Goal: Contribute content: Add original content to the website for others to see

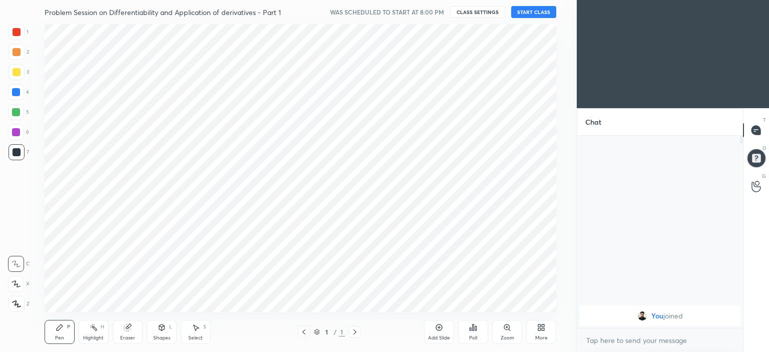
scroll to position [288, 537]
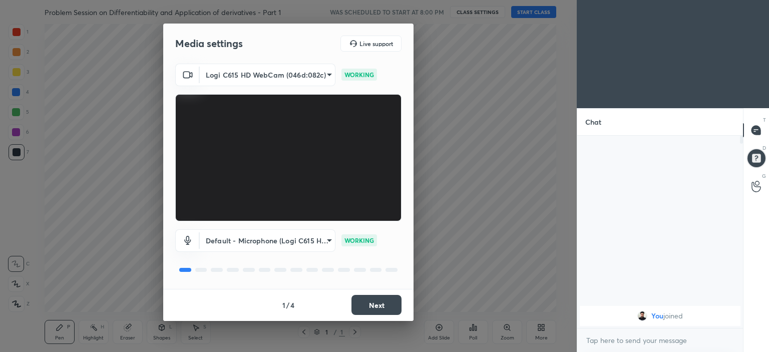
click at [377, 304] on button "Next" at bounding box center [377, 305] width 50 height 20
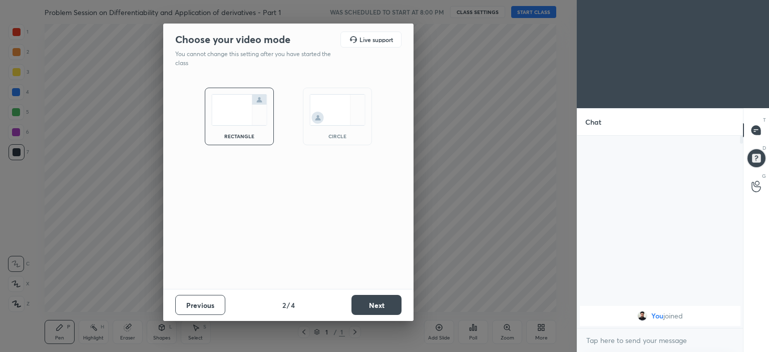
click at [331, 126] on div "circle" at bounding box center [337, 117] width 69 height 58
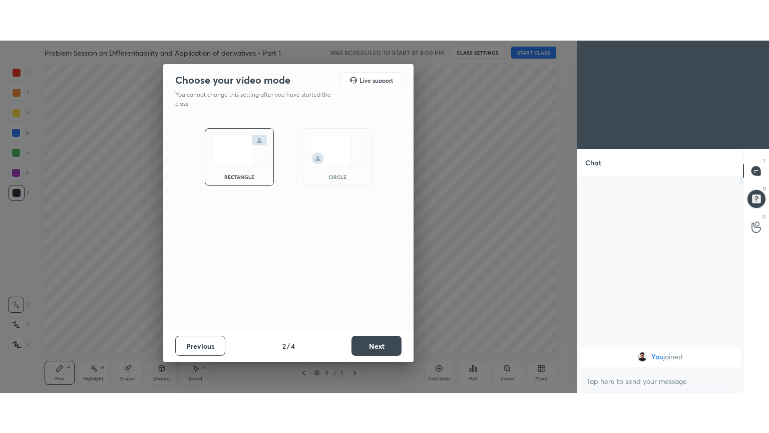
scroll to position [214, 163]
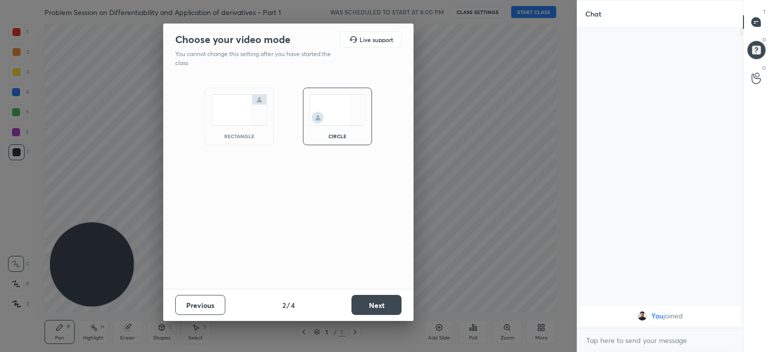
click at [369, 302] on button "Next" at bounding box center [377, 305] width 50 height 20
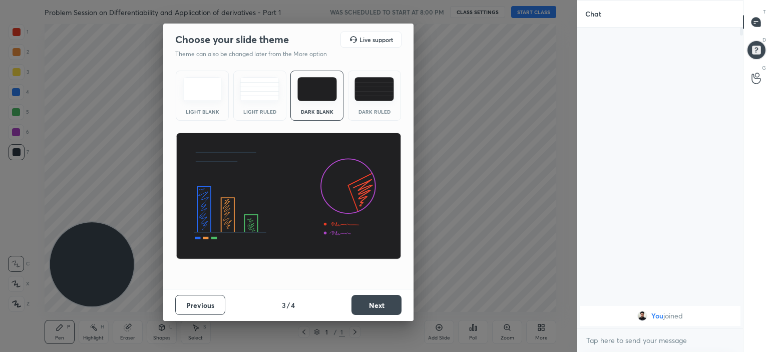
click at [382, 304] on button "Next" at bounding box center [377, 305] width 50 height 20
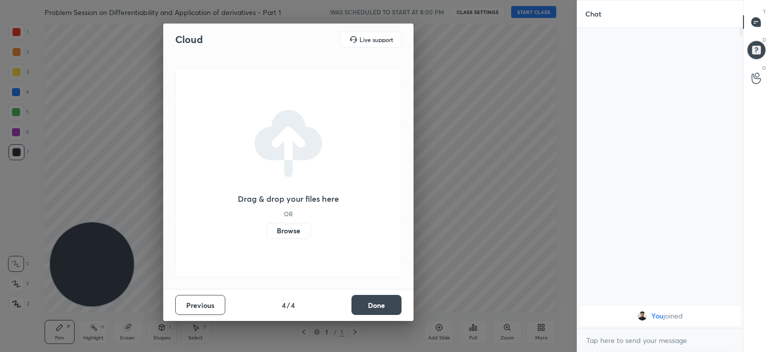
click at [294, 228] on label "Browse" at bounding box center [288, 231] width 45 height 16
click at [266, 228] on input "Browse" at bounding box center [266, 231] width 0 height 16
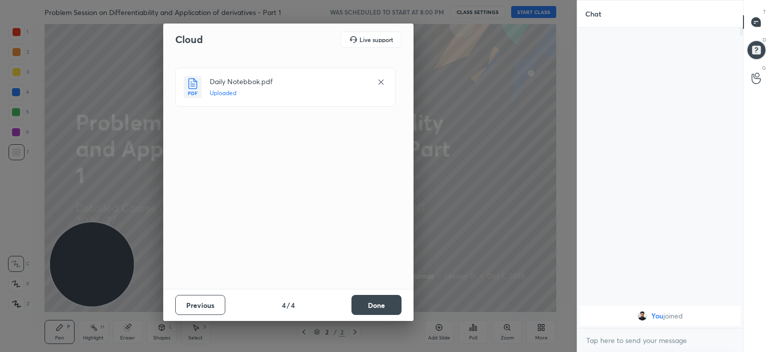
click at [381, 304] on button "Done" at bounding box center [377, 305] width 50 height 20
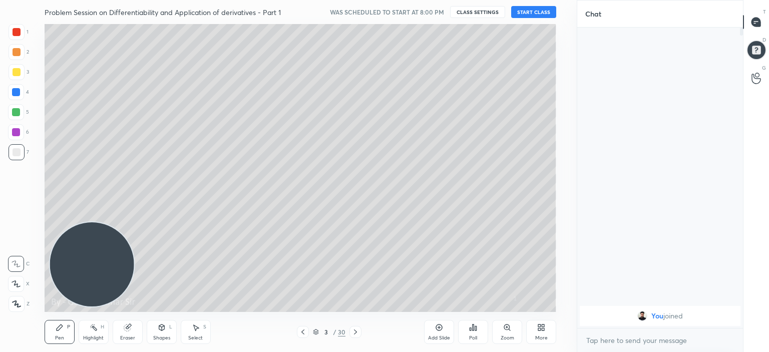
click at [302, 329] on icon at bounding box center [303, 332] width 8 height 8
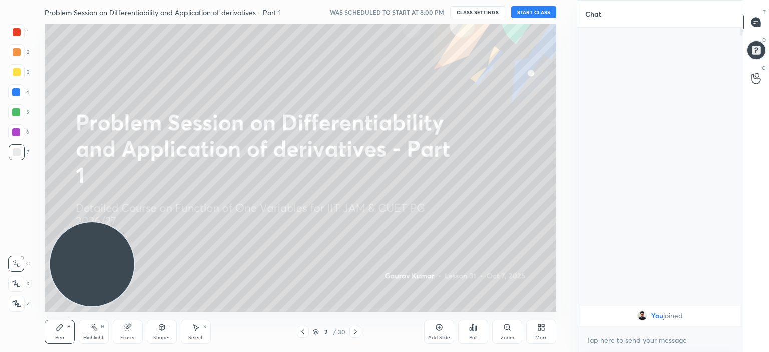
click at [519, 14] on button "START CLASS" at bounding box center [533, 12] width 45 height 12
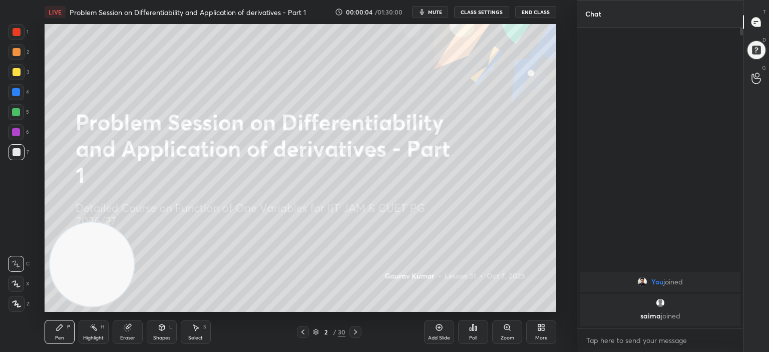
click at [543, 329] on icon at bounding box center [543, 329] width 3 height 3
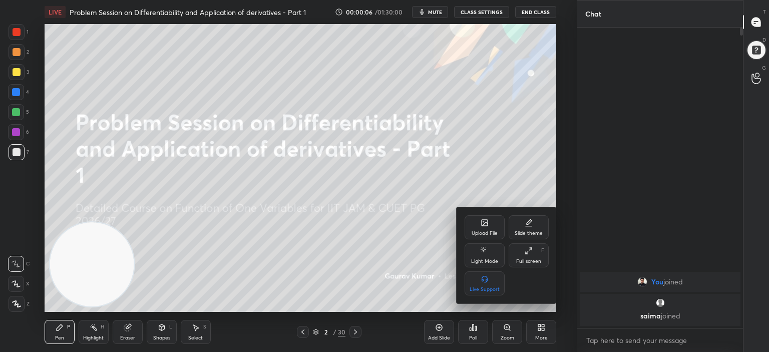
click at [531, 256] on div "Full screen F" at bounding box center [529, 255] width 40 height 24
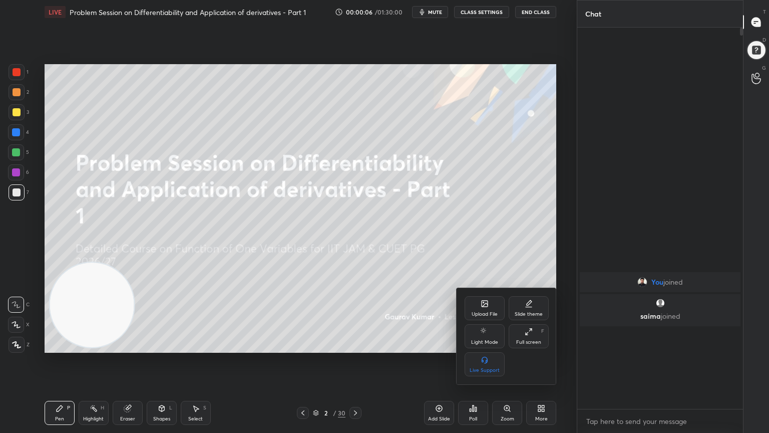
scroll to position [295, 163]
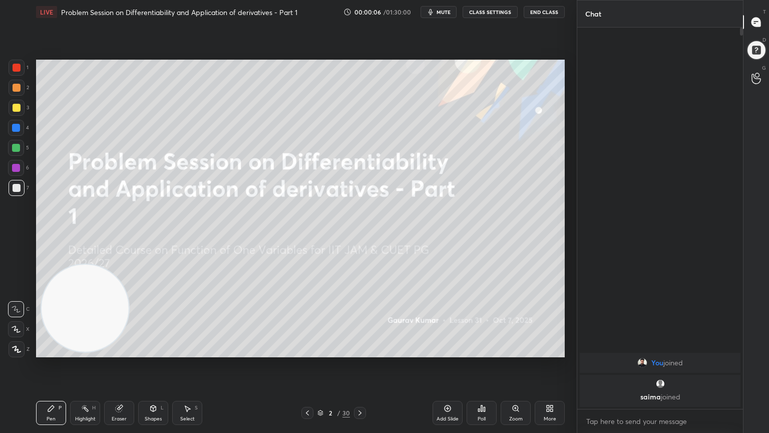
type textarea "x"
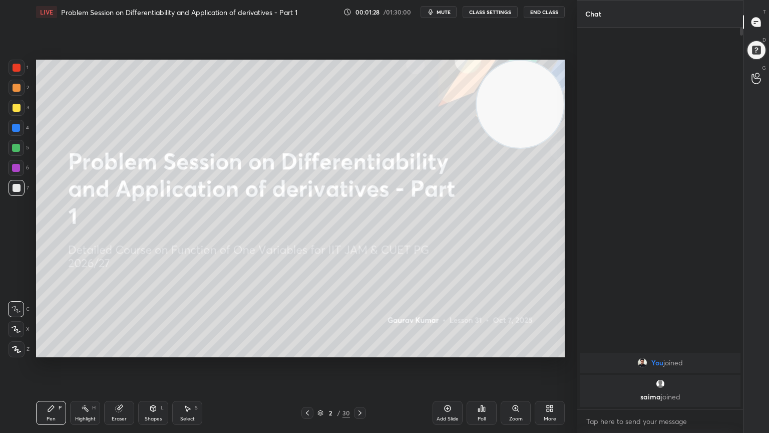
click at [358, 352] on icon at bounding box center [360, 413] width 8 height 8
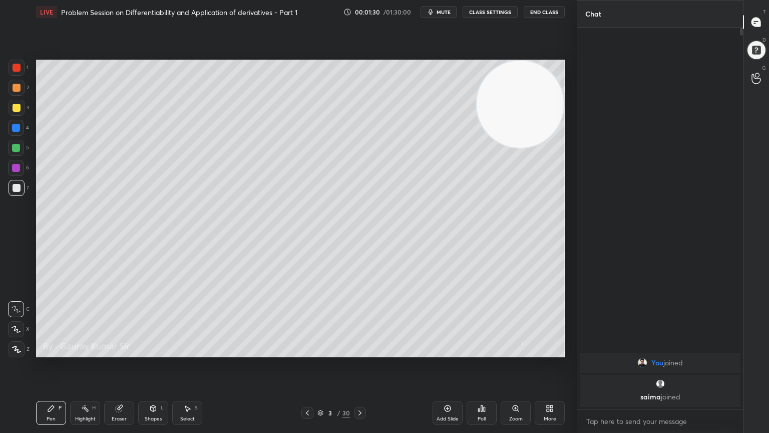
click at [15, 328] on icon at bounding box center [16, 329] width 8 height 6
click at [16, 88] on div at bounding box center [17, 88] width 8 height 8
click at [13, 110] on div at bounding box center [17, 108] width 8 height 8
click at [123, 352] on div "Eraser" at bounding box center [119, 413] width 30 height 24
click at [51, 352] on div "Pen P" at bounding box center [51, 413] width 30 height 24
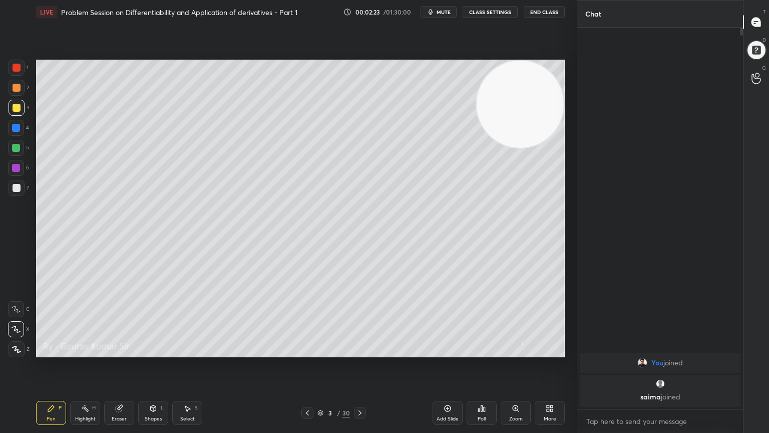
click at [120, 352] on div "Eraser" at bounding box center [119, 413] width 30 height 24
click at [55, 352] on div "Pen" at bounding box center [51, 418] width 9 height 5
click at [362, 352] on icon at bounding box center [360, 413] width 8 height 8
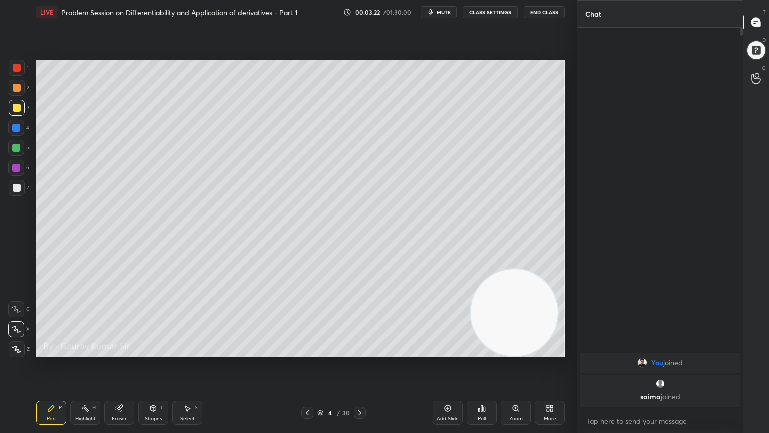
click at [16, 148] on div at bounding box center [16, 148] width 8 height 8
click at [16, 128] on div at bounding box center [16, 128] width 8 height 8
click at [18, 145] on div at bounding box center [16, 148] width 8 height 8
click at [14, 110] on div at bounding box center [17, 108] width 8 height 8
click at [17, 129] on div at bounding box center [16, 128] width 8 height 8
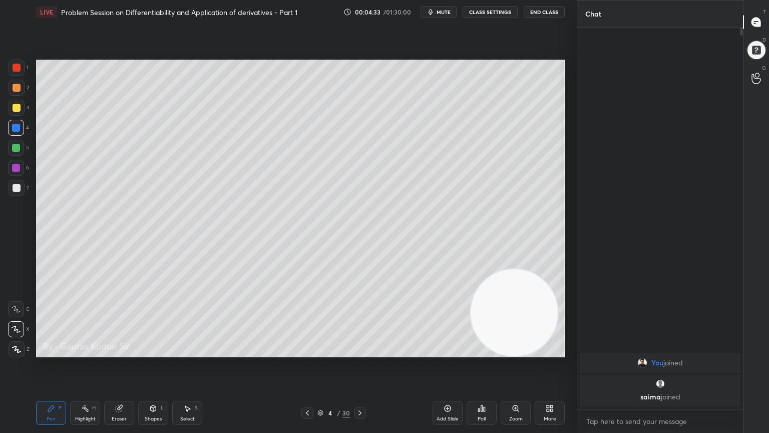
click at [15, 148] on div at bounding box center [16, 148] width 8 height 8
click at [14, 128] on div at bounding box center [16, 128] width 8 height 8
click at [16, 147] on div at bounding box center [16, 148] width 8 height 8
click at [362, 352] on icon at bounding box center [360, 413] width 8 height 8
click at [14, 126] on div at bounding box center [16, 128] width 8 height 8
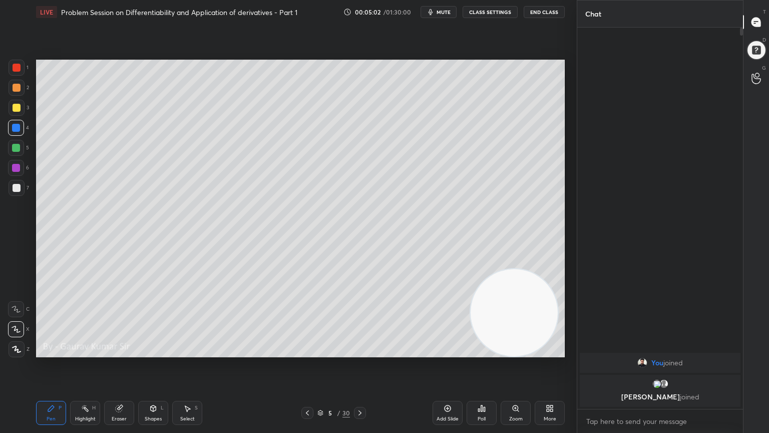
click at [16, 108] on div at bounding box center [17, 108] width 8 height 8
click at [362, 352] on icon at bounding box center [360, 413] width 8 height 8
click at [16, 126] on div at bounding box center [16, 128] width 8 height 8
click at [307, 352] on icon at bounding box center [307, 412] width 3 height 5
click at [361, 352] on icon at bounding box center [360, 413] width 8 height 8
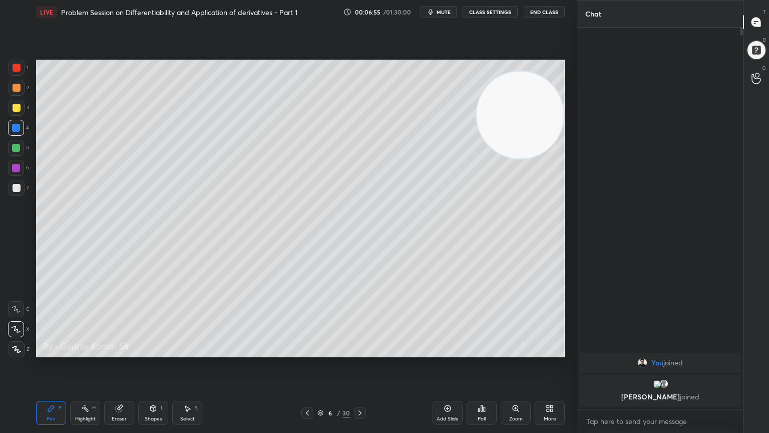
click at [13, 109] on div at bounding box center [17, 108] width 8 height 8
click at [362, 352] on icon at bounding box center [360, 413] width 8 height 8
click at [13, 87] on div at bounding box center [17, 88] width 8 height 8
click at [16, 149] on div at bounding box center [16, 148] width 8 height 8
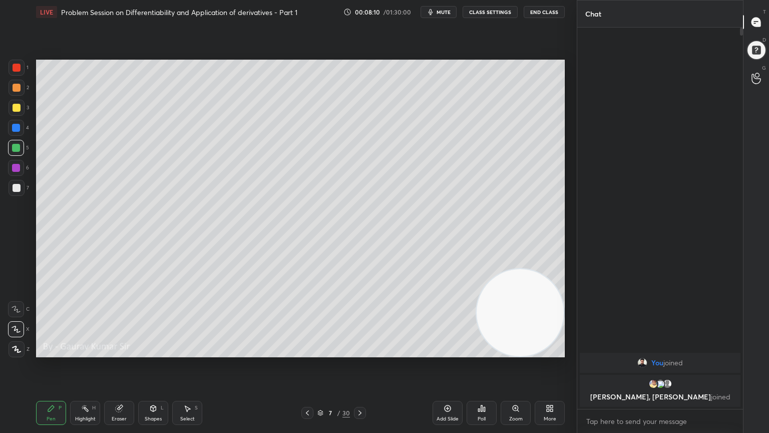
click at [123, 352] on div "Eraser" at bounding box center [119, 413] width 30 height 24
click at [54, 352] on div "Pen" at bounding box center [51, 418] width 9 height 5
click at [54, 352] on div "Pen P" at bounding box center [51, 413] width 30 height 24
click at [122, 352] on div "Eraser" at bounding box center [119, 413] width 30 height 24
click at [50, 352] on div "Pen" at bounding box center [51, 418] width 9 height 5
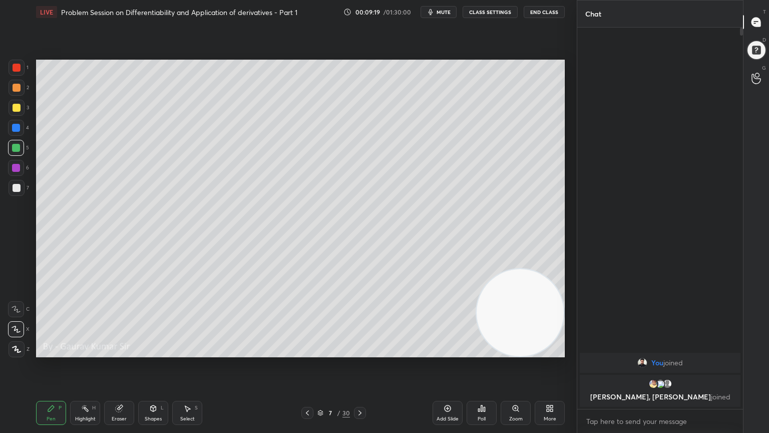
click at [15, 169] on div at bounding box center [16, 168] width 8 height 8
click at [16, 187] on div at bounding box center [17, 188] width 8 height 8
click at [12, 149] on div at bounding box center [16, 148] width 8 height 8
click at [121, 352] on div "Eraser" at bounding box center [119, 418] width 15 height 5
click at [16, 328] on icon at bounding box center [16, 329] width 8 height 9
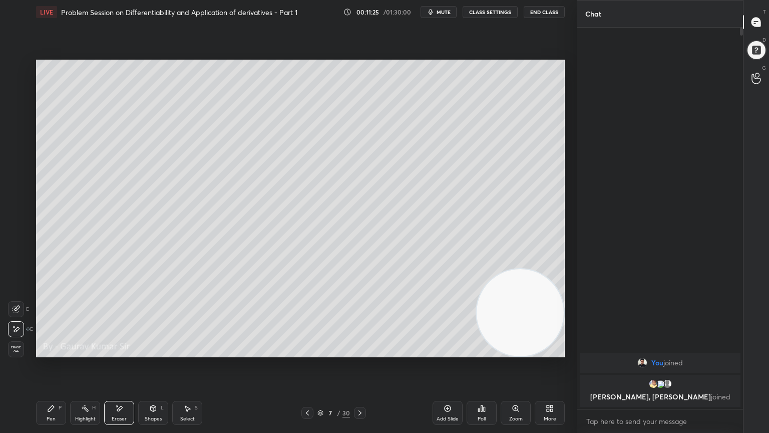
click at [42, 352] on div "Pen P" at bounding box center [51, 413] width 30 height 24
click at [12, 169] on div at bounding box center [16, 168] width 16 height 16
click at [20, 187] on div at bounding box center [17, 188] width 8 height 8
click at [347, 352] on div "Setting up your live class Poll for secs No correct answer Start poll" at bounding box center [300, 208] width 537 height 369
click at [16, 168] on div at bounding box center [16, 168] width 8 height 8
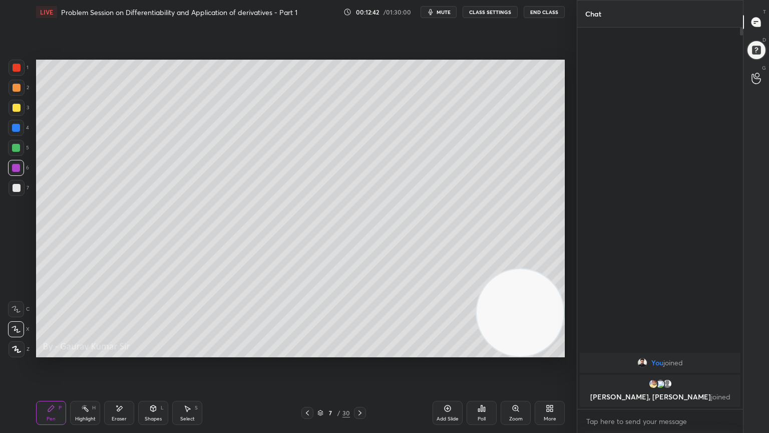
click at [123, 352] on icon at bounding box center [119, 408] width 8 height 9
click at [46, 352] on div "Pen P" at bounding box center [51, 413] width 30 height 24
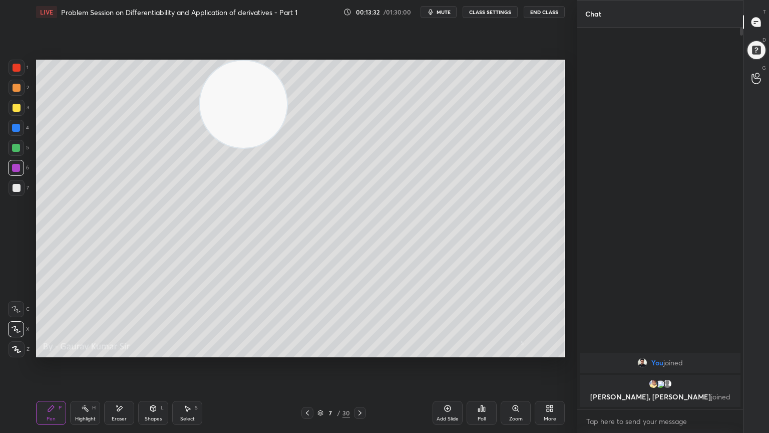
click at [359, 352] on icon at bounding box center [360, 413] width 8 height 8
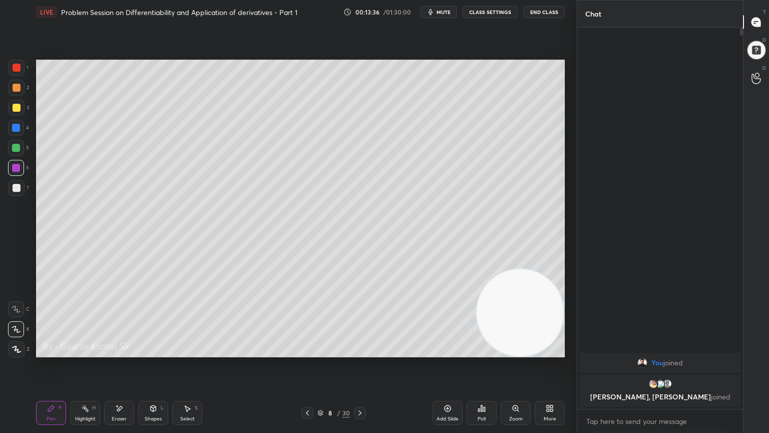
click at [16, 106] on div at bounding box center [17, 108] width 8 height 8
click at [307, 352] on icon at bounding box center [307, 412] width 3 height 5
click at [359, 352] on icon at bounding box center [360, 412] width 3 height 5
click at [305, 352] on icon at bounding box center [307, 413] width 8 height 8
click at [361, 352] on icon at bounding box center [360, 413] width 8 height 8
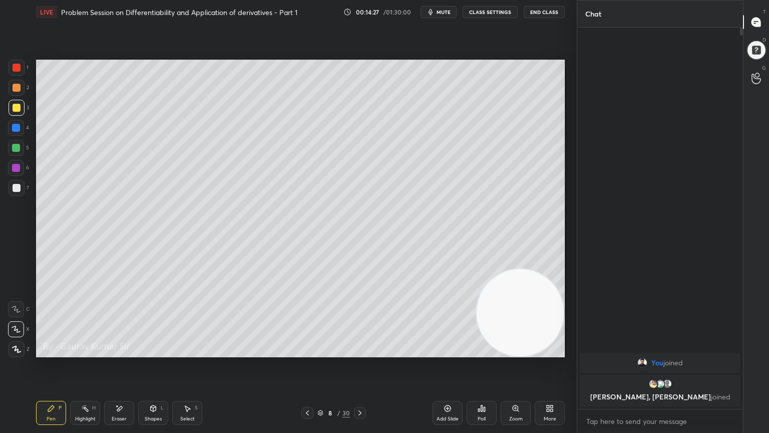
click at [15, 148] on div at bounding box center [16, 148] width 8 height 8
click at [303, 352] on icon at bounding box center [307, 413] width 8 height 8
click at [359, 352] on icon at bounding box center [360, 413] width 8 height 8
click at [17, 166] on div at bounding box center [16, 168] width 8 height 8
click at [119, 352] on div "Eraser" at bounding box center [119, 413] width 30 height 24
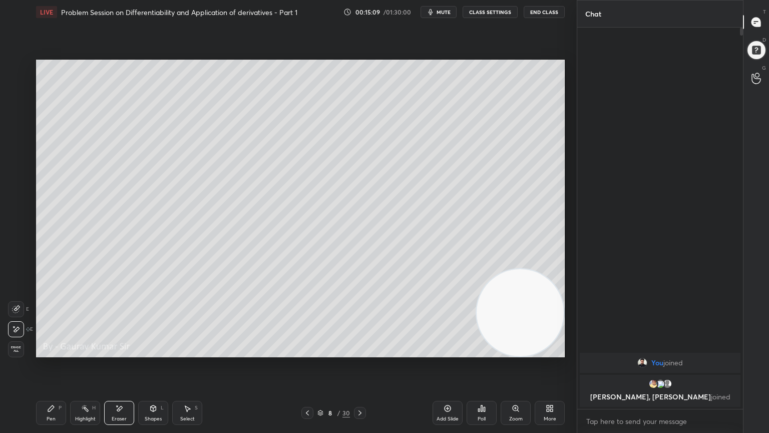
click at [51, 352] on div "Pen" at bounding box center [51, 418] width 9 height 5
click at [18, 148] on div at bounding box center [16, 148] width 8 height 8
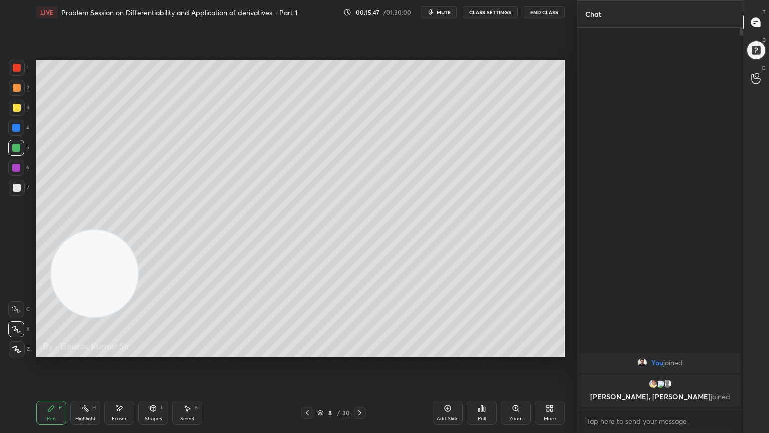
click at [116, 352] on div "Eraser" at bounding box center [119, 418] width 15 height 5
click at [59, 352] on div "Pen P" at bounding box center [51, 413] width 30 height 24
click at [19, 166] on div at bounding box center [16, 168] width 8 height 8
click at [123, 352] on div "Eraser" at bounding box center [119, 413] width 30 height 24
click at [51, 352] on icon at bounding box center [51, 408] width 6 height 6
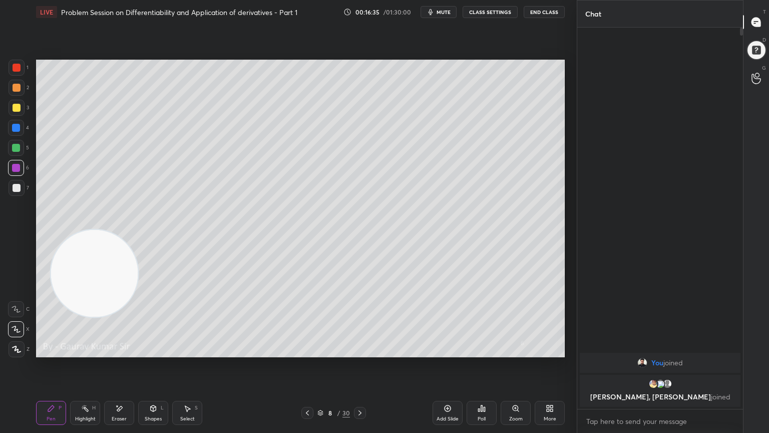
click at [16, 184] on div at bounding box center [17, 188] width 8 height 8
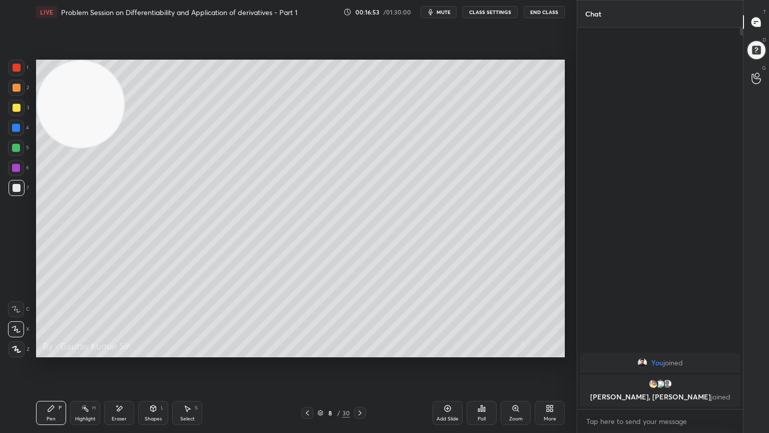
click at [309, 352] on icon at bounding box center [307, 413] width 8 height 8
click at [359, 352] on icon at bounding box center [360, 412] width 3 height 5
click at [363, 352] on icon at bounding box center [360, 413] width 8 height 8
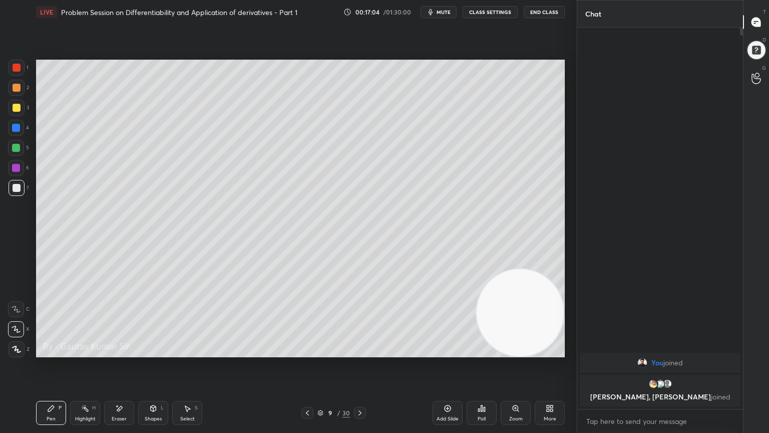
click at [16, 88] on div at bounding box center [17, 88] width 8 height 8
click at [16, 107] on div at bounding box center [17, 108] width 8 height 8
click at [120, 352] on div "Eraser" at bounding box center [119, 418] width 15 height 5
click at [60, 352] on div "Pen P" at bounding box center [51, 413] width 30 height 24
click at [16, 148] on div at bounding box center [16, 148] width 8 height 8
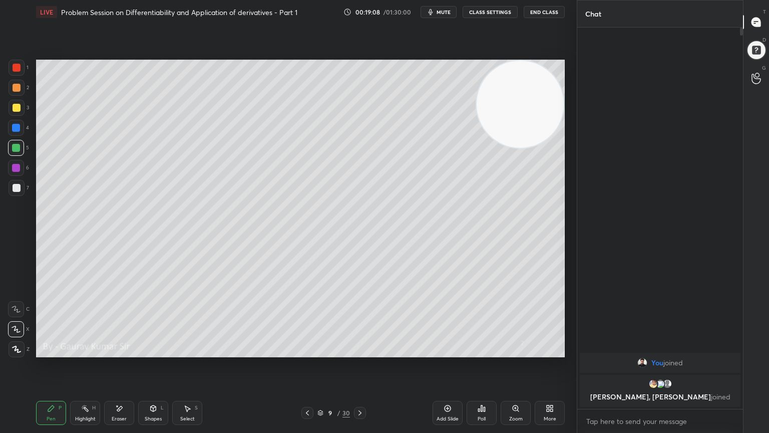
click at [361, 352] on icon at bounding box center [360, 413] width 8 height 8
click at [16, 106] on div at bounding box center [17, 108] width 8 height 8
click at [128, 352] on div "Eraser" at bounding box center [119, 413] width 30 height 24
click at [49, 352] on div "Pen P" at bounding box center [51, 413] width 30 height 24
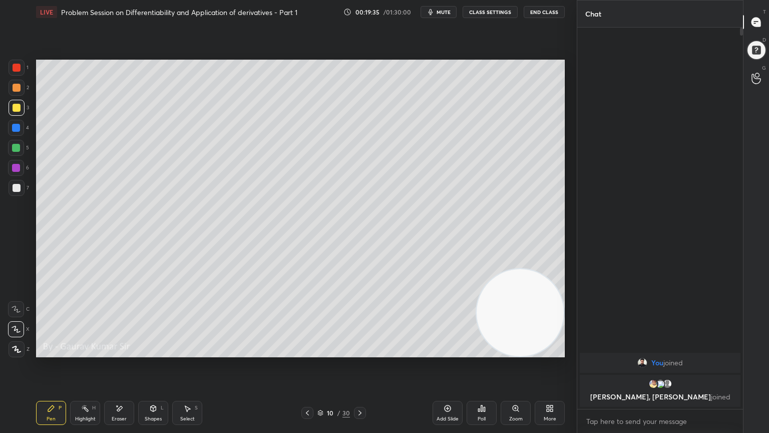
click at [123, 352] on div "Eraser" at bounding box center [119, 413] width 30 height 24
click at [55, 352] on div "Pen P" at bounding box center [51, 413] width 30 height 24
click at [17, 147] on div at bounding box center [16, 148] width 8 height 8
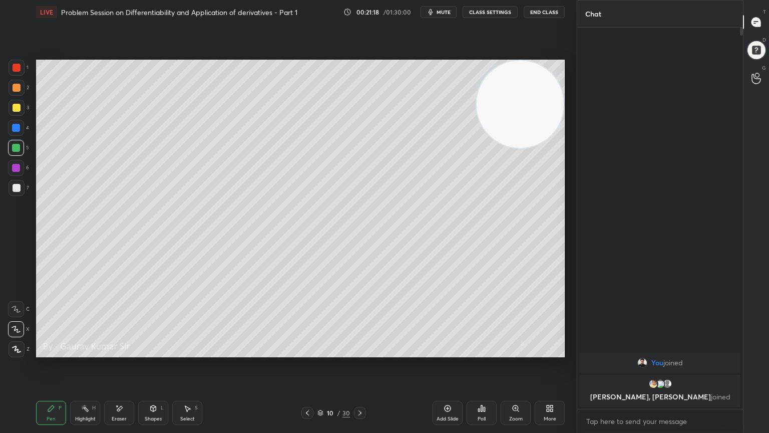
click at [119, 352] on div "Eraser" at bounding box center [119, 418] width 15 height 5
click at [47, 352] on div "Pen P" at bounding box center [51, 413] width 30 height 24
click at [16, 107] on div at bounding box center [17, 108] width 8 height 8
click at [121, 352] on icon at bounding box center [119, 408] width 8 height 9
click at [51, 352] on icon at bounding box center [51, 408] width 6 height 6
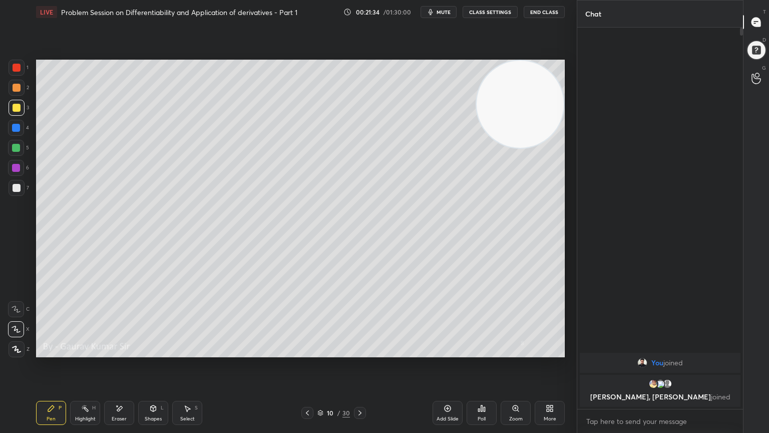
click at [16, 148] on div at bounding box center [16, 148] width 8 height 8
click at [359, 352] on icon at bounding box center [360, 413] width 8 height 8
click at [13, 109] on div at bounding box center [17, 108] width 8 height 8
click at [122, 352] on icon at bounding box center [120, 408] width 6 height 5
click at [54, 352] on div "Pen P" at bounding box center [51, 413] width 30 height 24
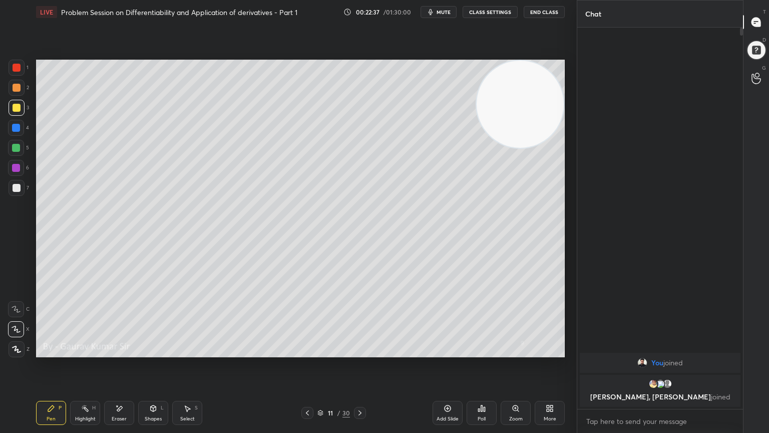
click at [305, 352] on icon at bounding box center [307, 413] width 8 height 8
click at [359, 352] on icon at bounding box center [360, 413] width 8 height 8
click at [307, 352] on icon at bounding box center [307, 413] width 8 height 8
click at [363, 352] on icon at bounding box center [360, 413] width 8 height 8
click at [359, 352] on icon at bounding box center [360, 413] width 8 height 8
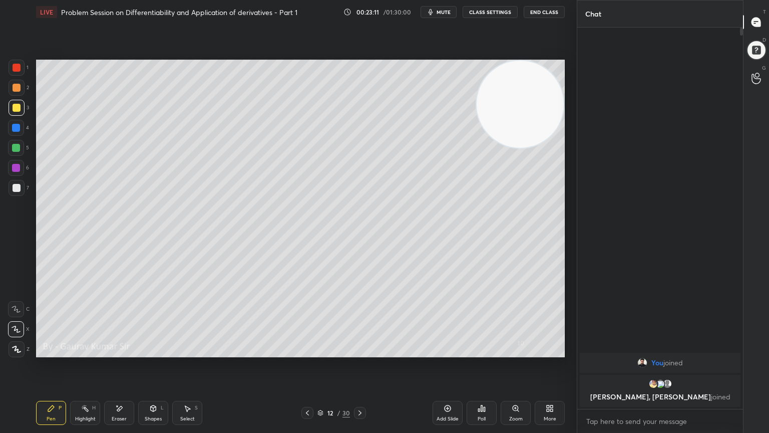
click at [14, 90] on div at bounding box center [17, 88] width 8 height 8
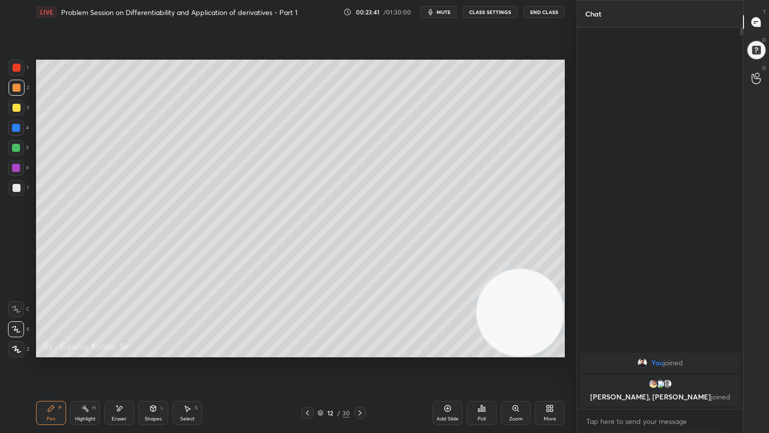
click at [13, 151] on div at bounding box center [16, 148] width 8 height 8
click at [18, 108] on div at bounding box center [17, 108] width 8 height 8
click at [295, 352] on div "Setting up your live class Poll for secs No correct answer Start poll" at bounding box center [300, 208] width 537 height 369
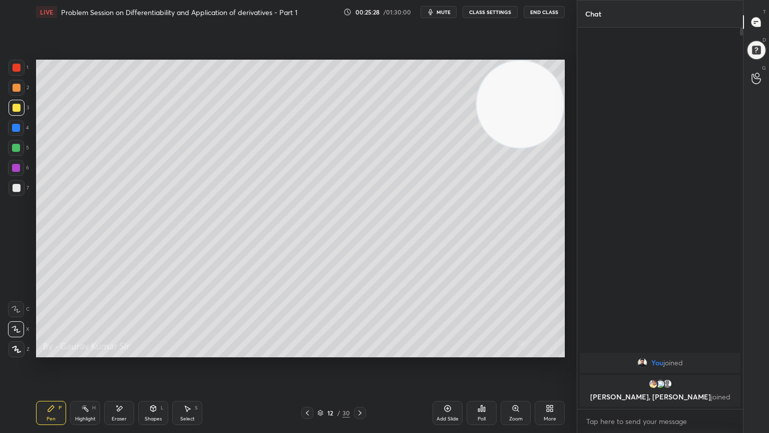
click at [362, 352] on icon at bounding box center [360, 413] width 8 height 8
click at [18, 149] on div at bounding box center [16, 148] width 8 height 8
click at [16, 167] on div at bounding box center [16, 168] width 8 height 8
click at [16, 110] on div at bounding box center [17, 108] width 8 height 8
click at [22, 143] on div at bounding box center [16, 148] width 16 height 16
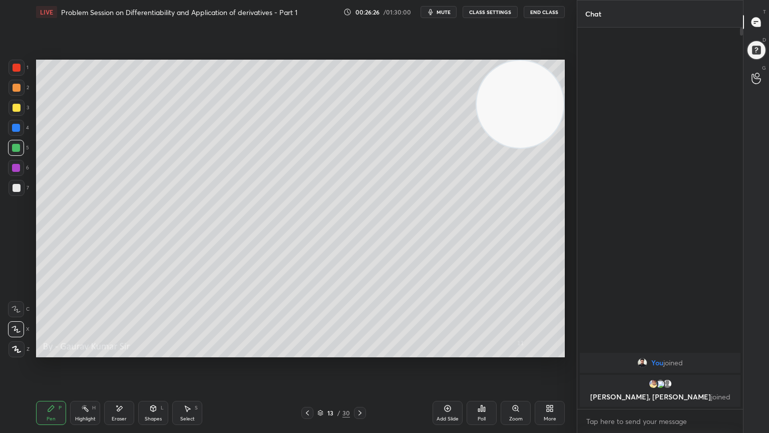
click at [13, 147] on div at bounding box center [16, 148] width 8 height 8
click at [16, 189] on div at bounding box center [17, 188] width 8 height 8
click at [14, 130] on div at bounding box center [16, 128] width 8 height 8
click at [16, 166] on div at bounding box center [16, 168] width 8 height 8
click at [122, 352] on div "Eraser" at bounding box center [119, 418] width 15 height 5
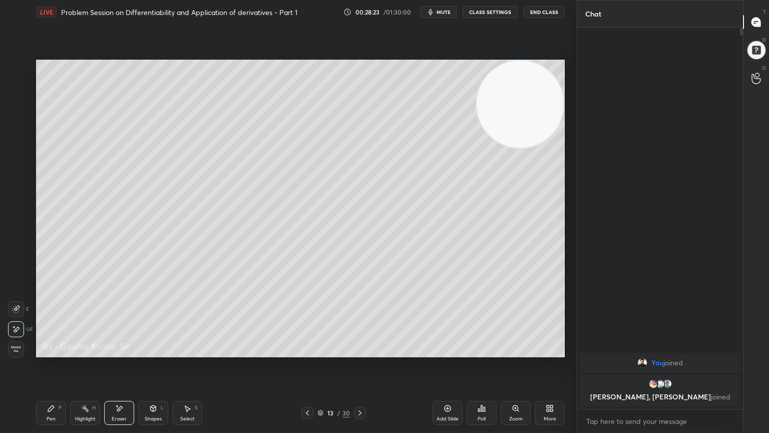
click at [359, 352] on icon at bounding box center [360, 413] width 8 height 8
click at [58, 352] on div "Pen P" at bounding box center [51, 413] width 30 height 24
click at [16, 71] on div at bounding box center [17, 68] width 8 height 8
click at [14, 108] on div at bounding box center [17, 108] width 8 height 8
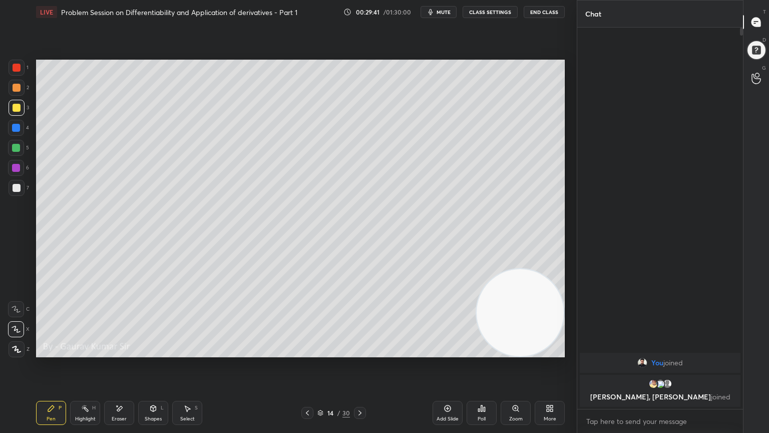
click at [332, 352] on div "Setting up your live class Poll for secs No correct answer Start poll" at bounding box center [300, 208] width 537 height 369
click at [16, 188] on div at bounding box center [17, 188] width 8 height 8
click at [119, 352] on div "Eraser" at bounding box center [119, 413] width 30 height 24
click at [357, 352] on icon at bounding box center [360, 413] width 8 height 8
click at [56, 352] on div "Pen P" at bounding box center [51, 413] width 30 height 24
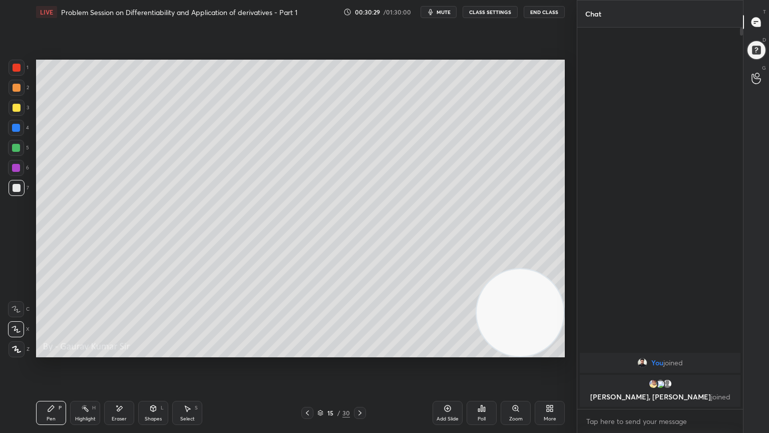
click at [13, 90] on div at bounding box center [17, 88] width 8 height 8
click at [17, 68] on div at bounding box center [17, 68] width 8 height 8
click at [14, 108] on div at bounding box center [17, 108] width 8 height 8
click at [14, 150] on div at bounding box center [16, 148] width 8 height 8
click at [119, 352] on div "Eraser" at bounding box center [119, 413] width 30 height 24
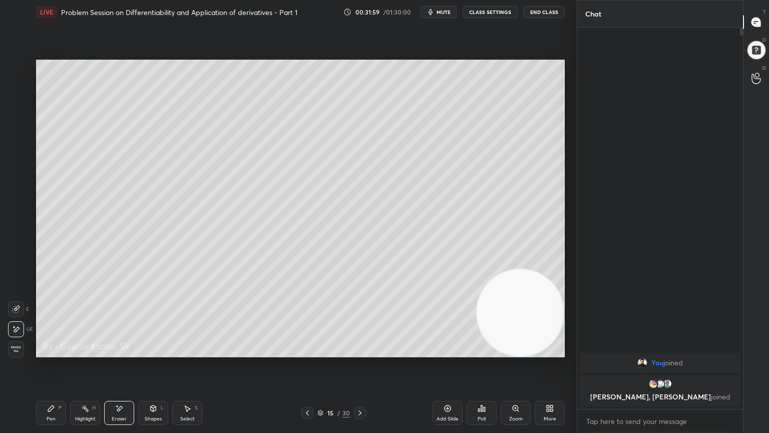
click at [55, 352] on div "Pen" at bounding box center [51, 418] width 9 height 5
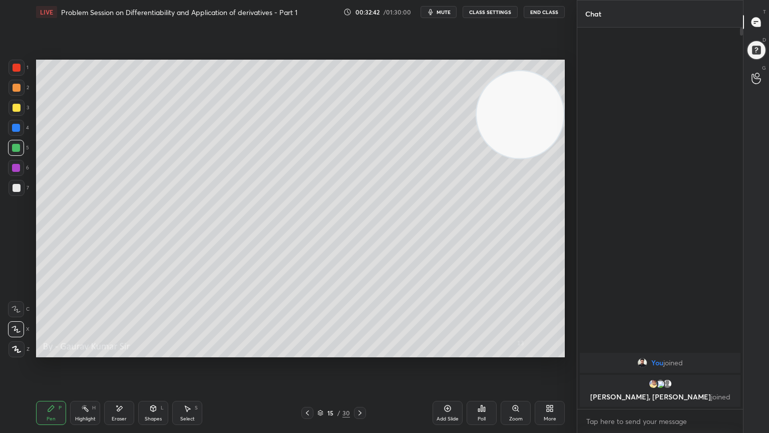
click at [477, 153] on video at bounding box center [520, 114] width 87 height 87
click at [12, 190] on div at bounding box center [17, 188] width 16 height 16
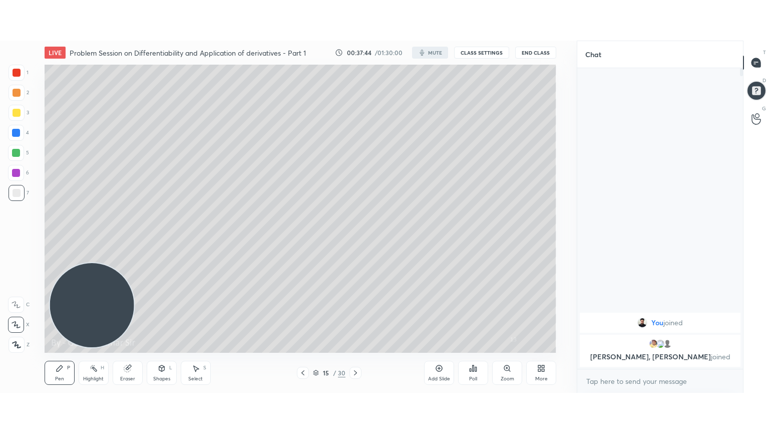
scroll to position [214, 163]
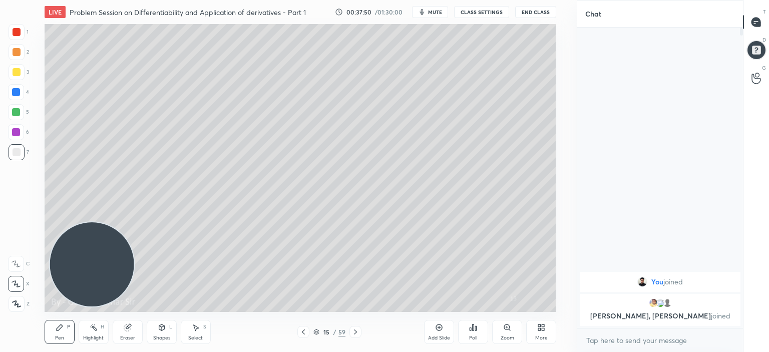
click at [543, 328] on icon at bounding box center [543, 329] width 3 height 3
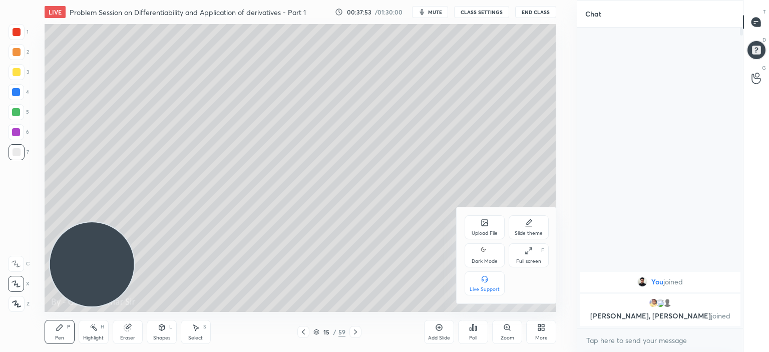
click at [532, 259] on div "Full screen" at bounding box center [528, 261] width 25 height 5
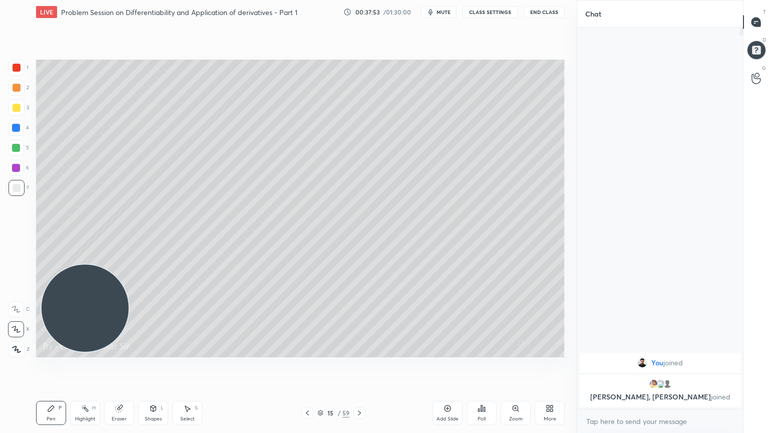
scroll to position [295, 163]
click at [554, 352] on div "More" at bounding box center [550, 413] width 30 height 24
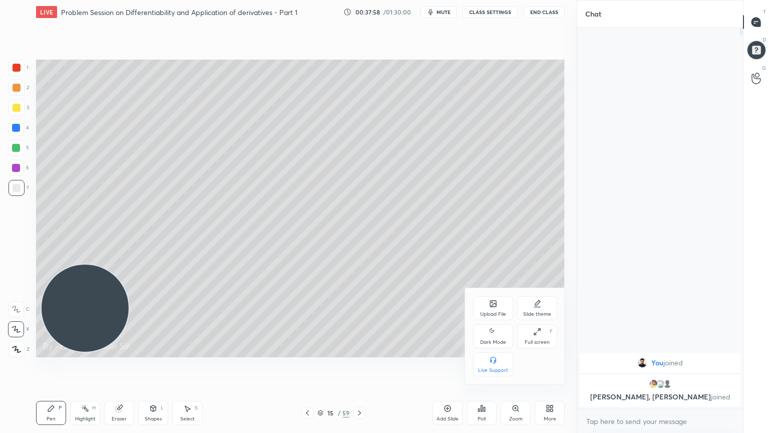
click at [494, 340] on div "Dark Mode" at bounding box center [493, 341] width 26 height 5
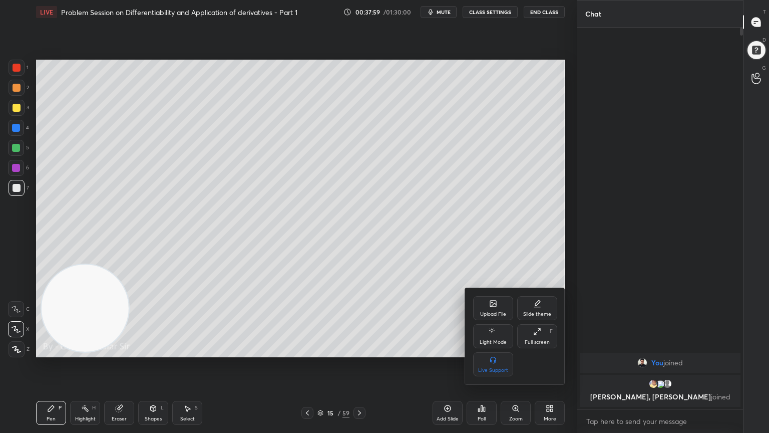
click at [427, 352] on div at bounding box center [384, 216] width 769 height 433
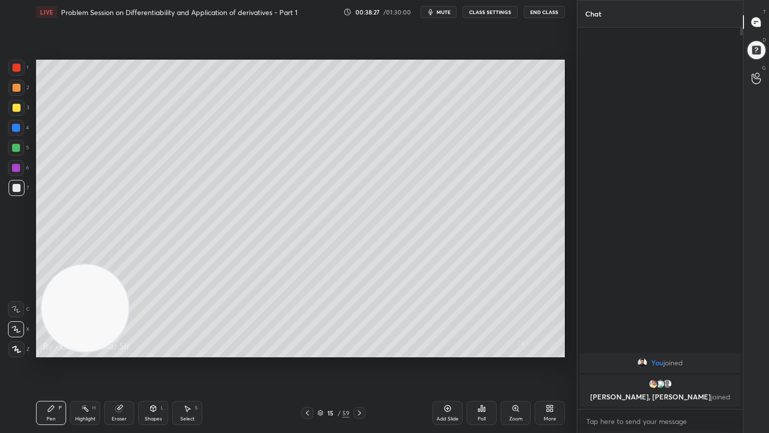
click at [126, 352] on div "Eraser" at bounding box center [119, 413] width 30 height 24
click at [58, 352] on div "Pen P" at bounding box center [51, 413] width 30 height 24
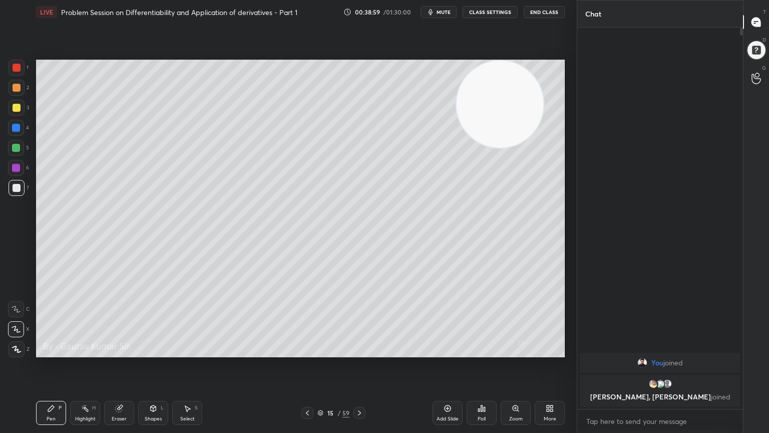
click at [361, 352] on icon at bounding box center [360, 413] width 8 height 8
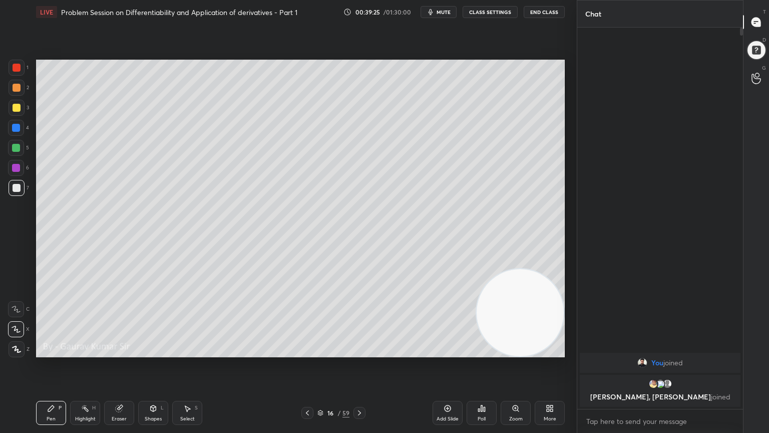
click at [19, 108] on div at bounding box center [17, 108] width 8 height 8
click at [166, 352] on div "Setting up your live class Poll for secs No correct answer Start poll" at bounding box center [300, 208] width 537 height 369
click at [15, 149] on div at bounding box center [16, 148] width 8 height 8
click at [115, 352] on icon at bounding box center [119, 408] width 8 height 8
click at [50, 352] on icon at bounding box center [51, 408] width 6 height 6
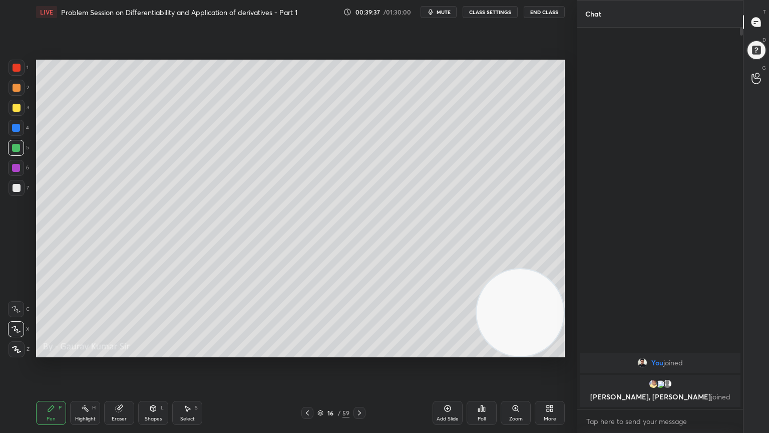
click at [94, 352] on div "H" at bounding box center [94, 407] width 4 height 5
click at [121, 352] on div "Eraser" at bounding box center [119, 413] width 30 height 24
click at [16, 331] on icon at bounding box center [16, 329] width 8 height 9
click at [44, 352] on div "Pen P" at bounding box center [51, 413] width 30 height 24
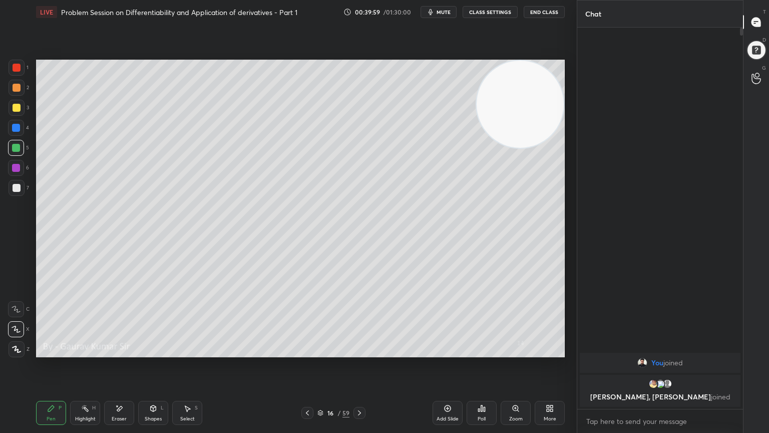
click at [310, 352] on icon at bounding box center [307, 413] width 8 height 8
click at [360, 352] on icon at bounding box center [360, 413] width 8 height 8
click at [122, 352] on div "Eraser" at bounding box center [119, 418] width 15 height 5
click at [52, 352] on div "Pen" at bounding box center [51, 418] width 9 height 5
click at [308, 352] on icon at bounding box center [307, 412] width 3 height 5
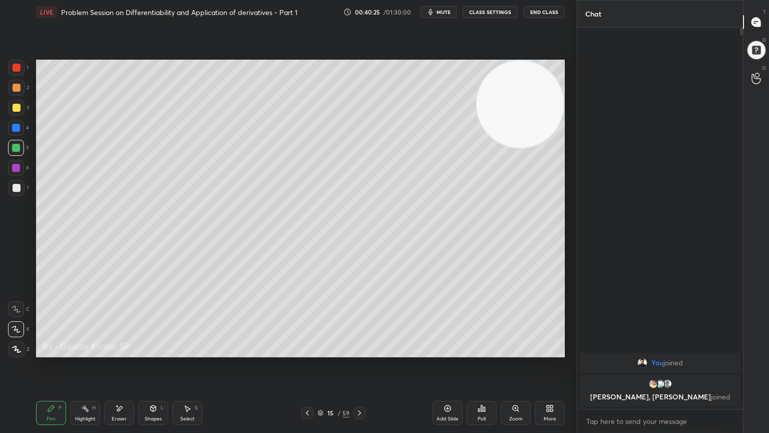
click at [360, 352] on icon at bounding box center [359, 412] width 3 height 5
click at [307, 352] on icon at bounding box center [307, 413] width 8 height 8
click at [359, 352] on icon at bounding box center [360, 413] width 8 height 8
click at [15, 110] on div at bounding box center [17, 108] width 8 height 8
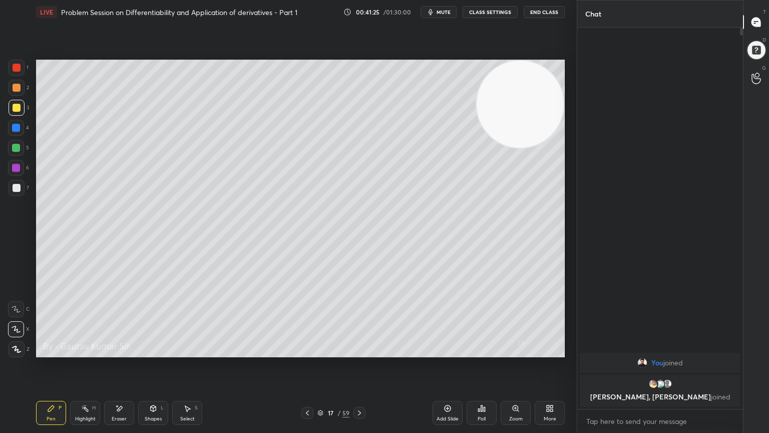
click at [122, 352] on icon at bounding box center [119, 408] width 8 height 9
click at [55, 352] on div "Pen P" at bounding box center [51, 413] width 30 height 24
click at [306, 352] on icon at bounding box center [307, 413] width 8 height 8
click at [327, 352] on div "16" at bounding box center [330, 413] width 10 height 6
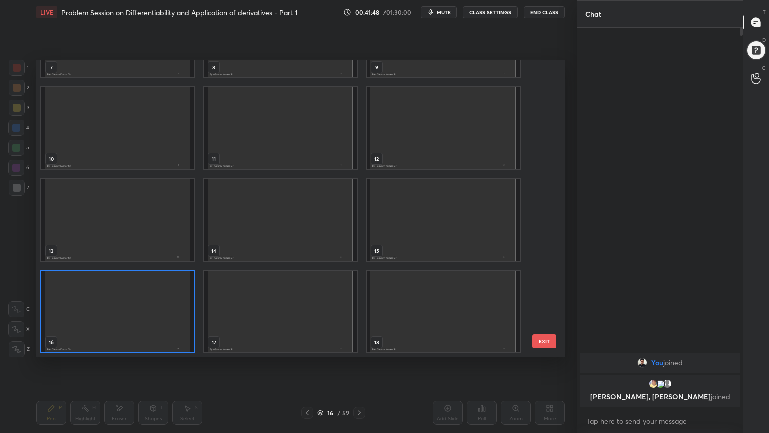
scroll to position [294, 524]
click at [537, 339] on button "EXIT" at bounding box center [544, 341] width 24 height 14
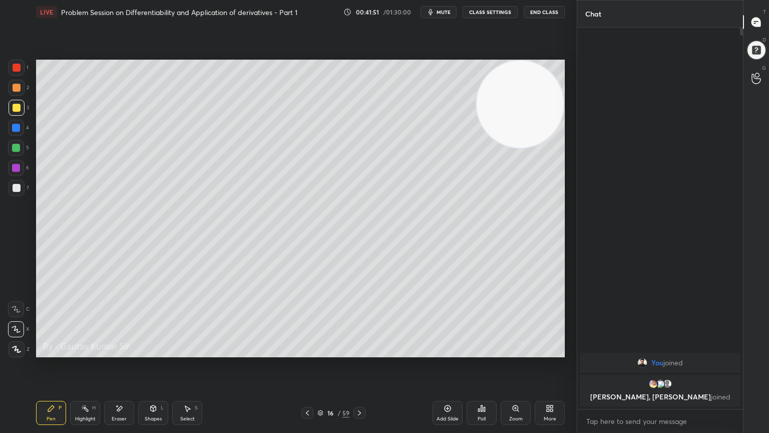
click at [359, 352] on icon at bounding box center [360, 413] width 8 height 8
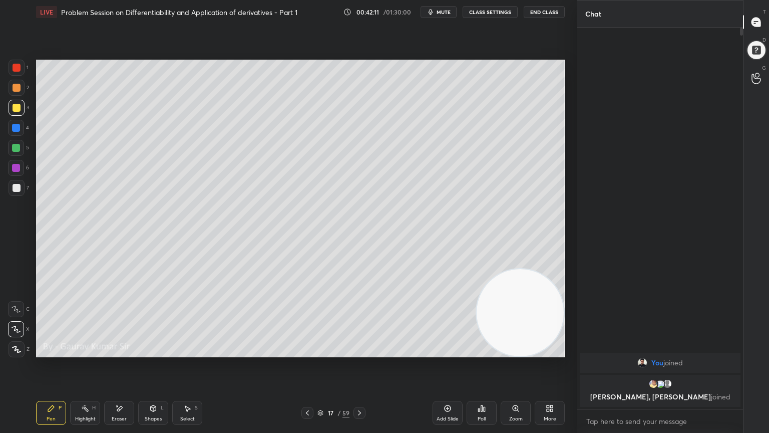
click at [305, 352] on icon at bounding box center [307, 413] width 8 height 8
click at [359, 352] on icon at bounding box center [359, 412] width 3 height 5
click at [307, 352] on icon at bounding box center [307, 412] width 3 height 5
click at [363, 352] on icon at bounding box center [360, 413] width 8 height 8
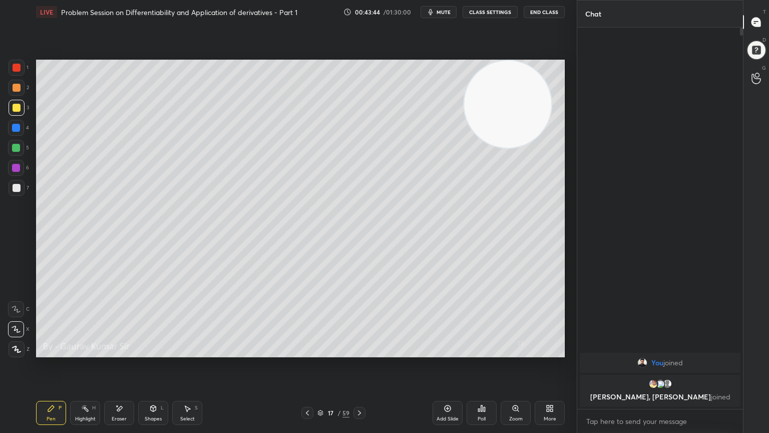
click at [361, 352] on icon at bounding box center [360, 413] width 8 height 8
click at [16, 127] on div at bounding box center [16, 128] width 8 height 8
click at [304, 352] on icon at bounding box center [307, 413] width 8 height 8
click at [308, 352] on icon at bounding box center [307, 413] width 8 height 8
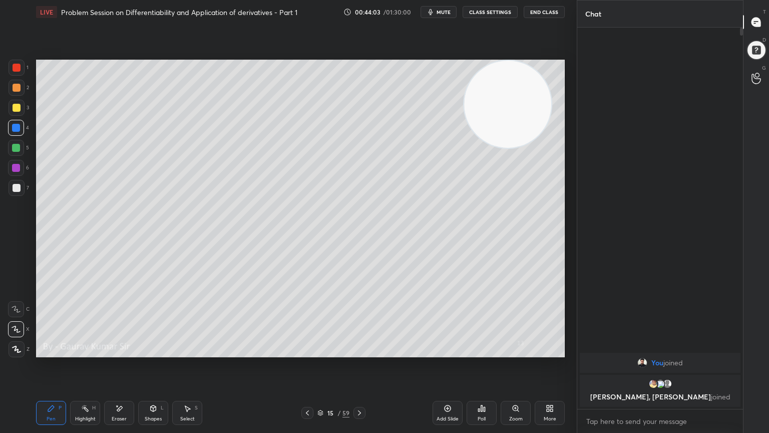
click at [360, 352] on icon at bounding box center [359, 412] width 3 height 5
click at [359, 352] on icon at bounding box center [360, 413] width 8 height 8
click at [362, 352] on icon at bounding box center [360, 413] width 8 height 8
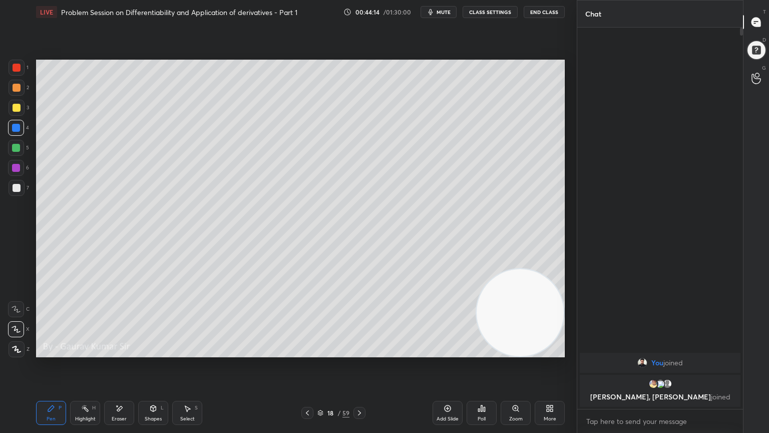
click at [111, 352] on div "Eraser" at bounding box center [119, 413] width 30 height 24
click at [53, 352] on div "Pen" at bounding box center [51, 418] width 9 height 5
click at [305, 352] on icon at bounding box center [307, 413] width 8 height 8
click at [307, 352] on icon at bounding box center [307, 412] width 3 height 5
click at [303, 352] on icon at bounding box center [307, 413] width 8 height 8
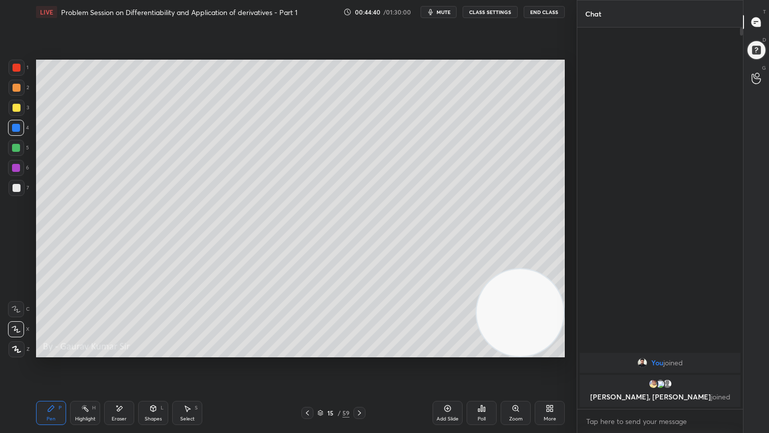
click at [359, 352] on icon at bounding box center [359, 412] width 3 height 5
click at [360, 352] on icon at bounding box center [360, 413] width 8 height 8
click at [307, 352] on icon at bounding box center [307, 413] width 8 height 8
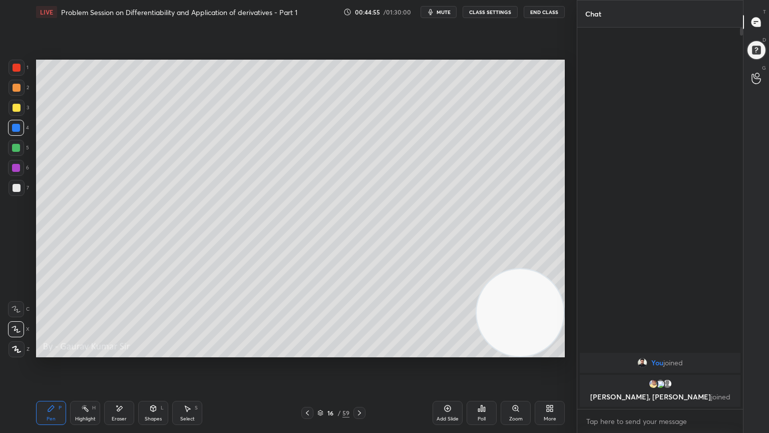
click at [359, 352] on icon at bounding box center [360, 413] width 8 height 8
click at [362, 352] on icon at bounding box center [360, 413] width 8 height 8
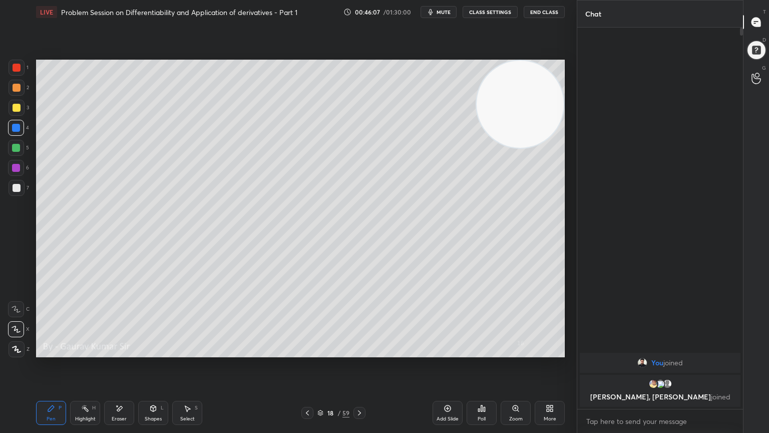
click at [362, 352] on icon at bounding box center [360, 413] width 8 height 8
click at [13, 87] on div at bounding box center [17, 88] width 8 height 8
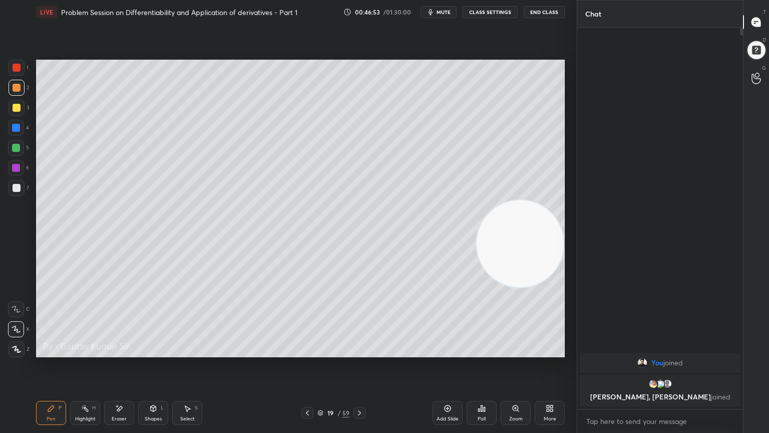
click at [18, 151] on div at bounding box center [16, 148] width 8 height 8
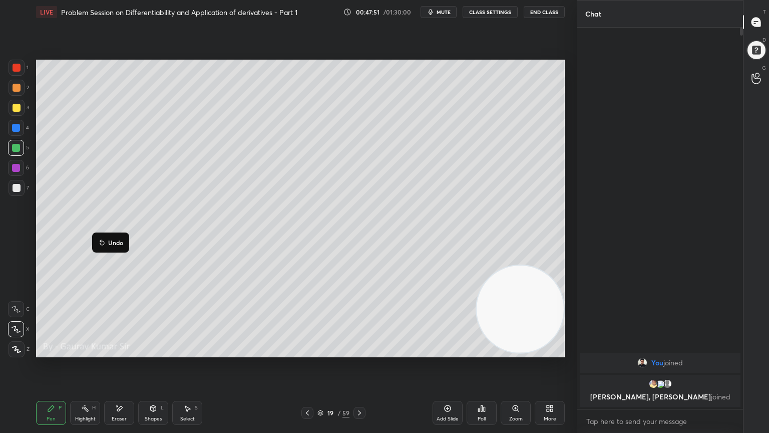
click at [15, 168] on div at bounding box center [16, 168] width 8 height 8
click at [122, 352] on div "Eraser" at bounding box center [119, 418] width 15 height 5
click at [44, 352] on div "Pen P" at bounding box center [51, 413] width 30 height 24
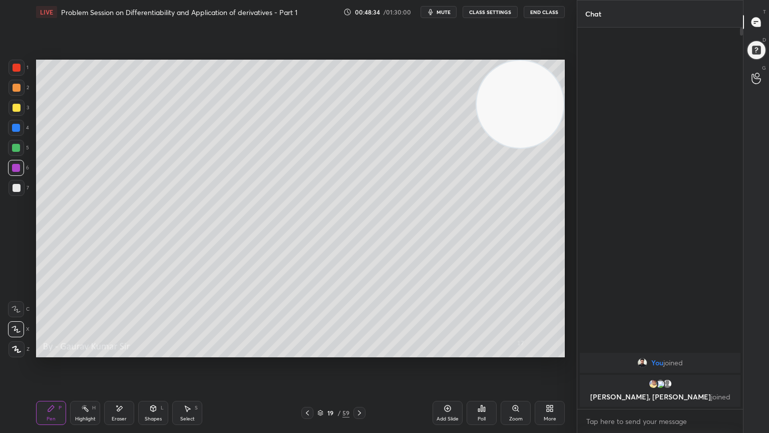
click at [122, 352] on icon at bounding box center [119, 408] width 8 height 9
click at [54, 352] on div "Pen P" at bounding box center [51, 413] width 30 height 24
click at [114, 352] on div "Eraser" at bounding box center [119, 413] width 30 height 24
click at [360, 352] on icon at bounding box center [360, 413] width 8 height 8
click at [51, 352] on icon at bounding box center [51, 408] width 6 height 6
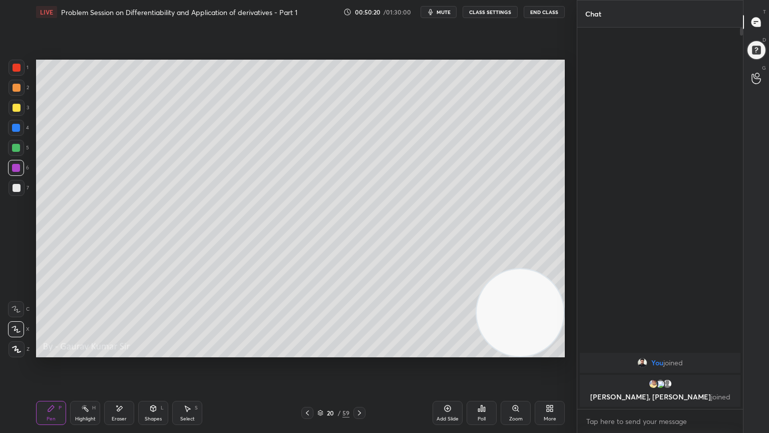
click at [306, 352] on icon at bounding box center [307, 413] width 8 height 8
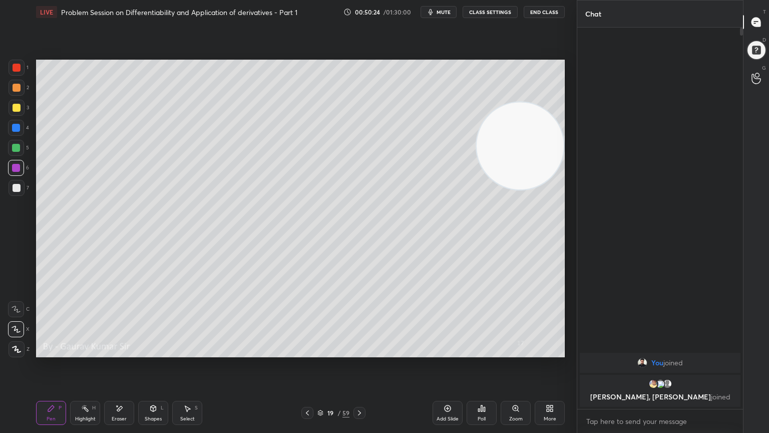
click at [357, 352] on icon at bounding box center [360, 413] width 8 height 8
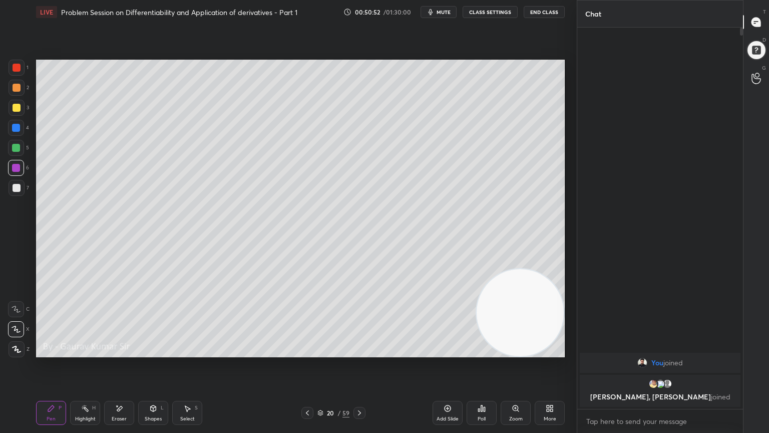
click at [304, 352] on icon at bounding box center [307, 413] width 8 height 8
click at [356, 352] on icon at bounding box center [360, 413] width 8 height 8
click at [121, 352] on div "Eraser" at bounding box center [119, 413] width 30 height 24
click at [60, 352] on div "P" at bounding box center [60, 407] width 3 height 5
click at [359, 352] on icon at bounding box center [360, 413] width 8 height 8
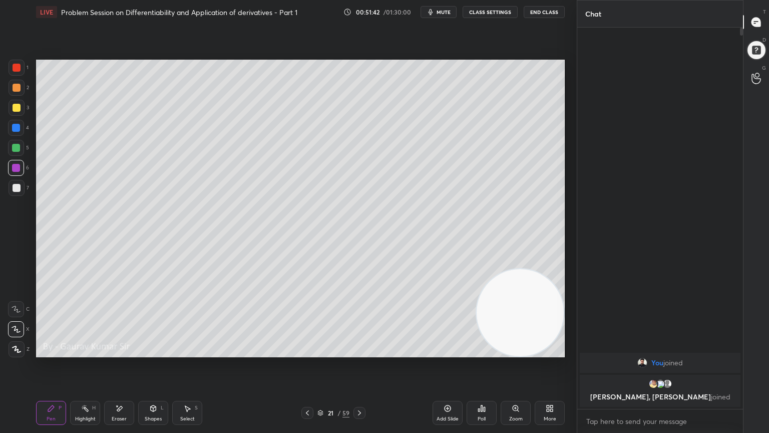
click at [16, 88] on div at bounding box center [17, 88] width 8 height 8
click at [468, 352] on div "Poll" at bounding box center [482, 413] width 30 height 56
click at [362, 352] on icon at bounding box center [360, 413] width 8 height 8
click at [16, 107] on div at bounding box center [17, 108] width 8 height 8
click at [305, 352] on icon at bounding box center [307, 413] width 8 height 8
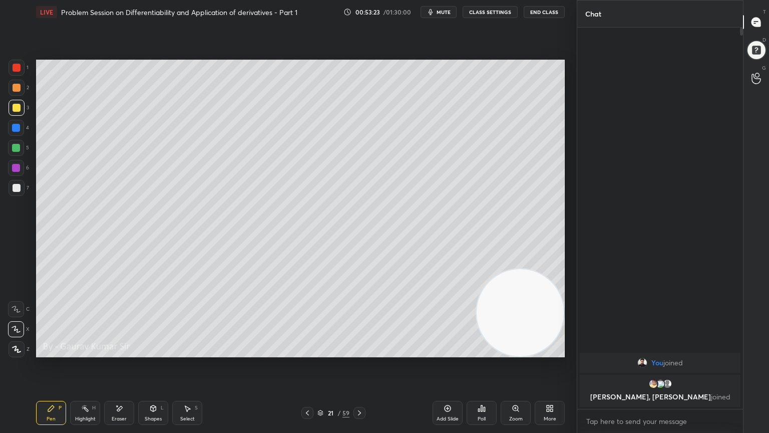
click at [360, 352] on icon at bounding box center [359, 412] width 3 height 5
click at [307, 352] on icon at bounding box center [307, 413] width 8 height 8
click at [360, 352] on icon at bounding box center [360, 413] width 8 height 8
click at [307, 352] on icon at bounding box center [307, 413] width 8 height 8
click at [359, 352] on icon at bounding box center [359, 412] width 3 height 5
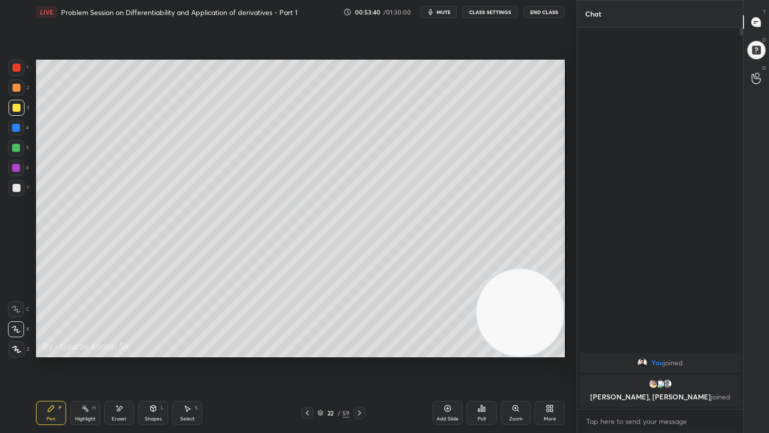
click at [121, 352] on div "Eraser" at bounding box center [119, 413] width 30 height 24
click at [52, 352] on div "Pen P" at bounding box center [51, 413] width 30 height 24
click at [126, 352] on div "Eraser" at bounding box center [119, 413] width 30 height 24
click at [51, 352] on div "Pen" at bounding box center [51, 418] width 9 height 5
click at [121, 352] on div "Eraser" at bounding box center [119, 418] width 15 height 5
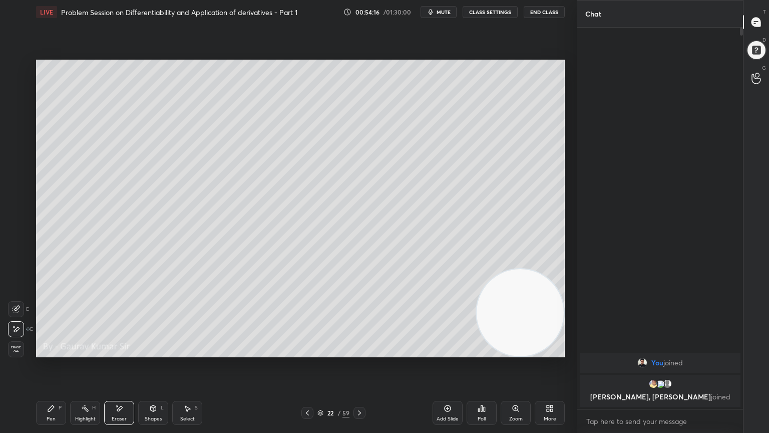
click at [307, 352] on icon at bounding box center [307, 413] width 8 height 8
click at [50, 352] on div "Pen" at bounding box center [51, 418] width 9 height 5
click at [363, 352] on icon at bounding box center [360, 413] width 8 height 8
click at [304, 352] on icon at bounding box center [307, 413] width 8 height 8
click at [360, 352] on icon at bounding box center [360, 413] width 8 height 8
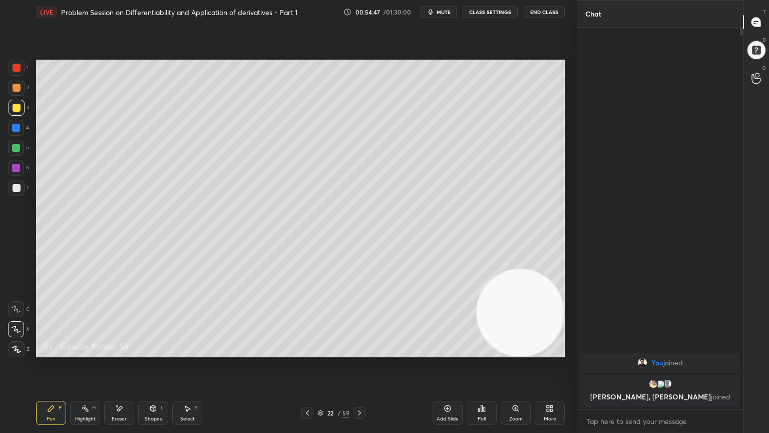
click at [17, 147] on div at bounding box center [16, 148] width 8 height 8
click at [306, 352] on icon at bounding box center [307, 412] width 3 height 5
click at [362, 352] on icon at bounding box center [360, 413] width 8 height 8
click at [307, 352] on icon at bounding box center [307, 413] width 8 height 8
click at [362, 352] on icon at bounding box center [360, 413] width 8 height 8
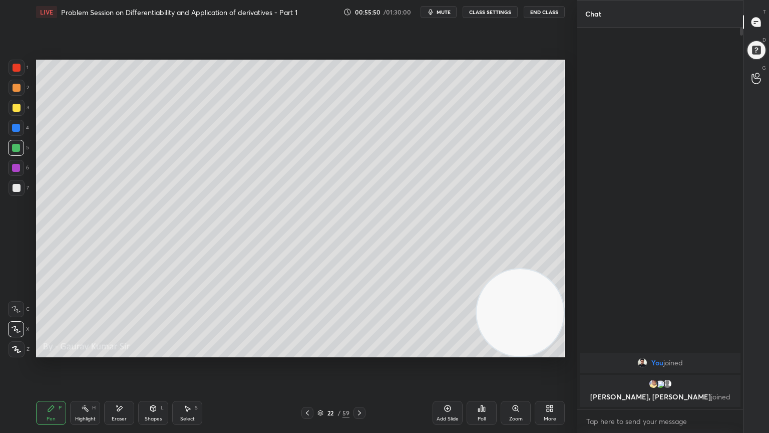
click at [357, 352] on icon at bounding box center [360, 413] width 8 height 8
click at [17, 106] on div at bounding box center [17, 108] width 8 height 8
click at [305, 352] on icon at bounding box center [307, 413] width 8 height 8
click at [307, 352] on icon at bounding box center [307, 413] width 8 height 8
click at [360, 352] on icon at bounding box center [360, 413] width 8 height 8
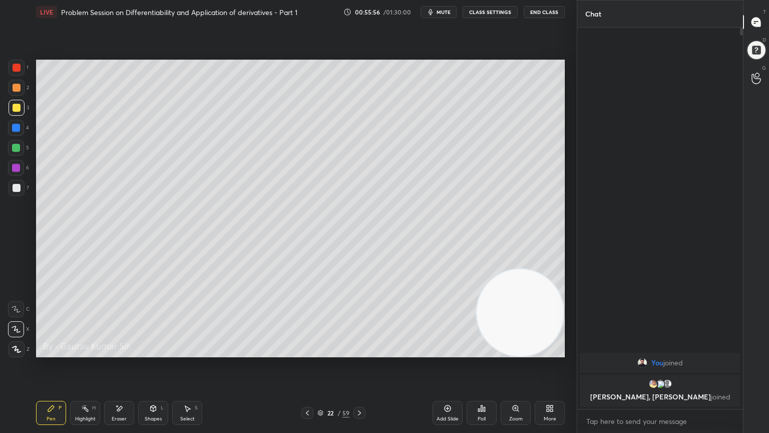
click at [360, 352] on icon at bounding box center [360, 413] width 8 height 8
click at [304, 352] on icon at bounding box center [307, 413] width 8 height 8
click at [359, 352] on icon at bounding box center [360, 413] width 8 height 8
click at [307, 352] on icon at bounding box center [307, 413] width 8 height 8
click at [359, 352] on icon at bounding box center [360, 413] width 8 height 8
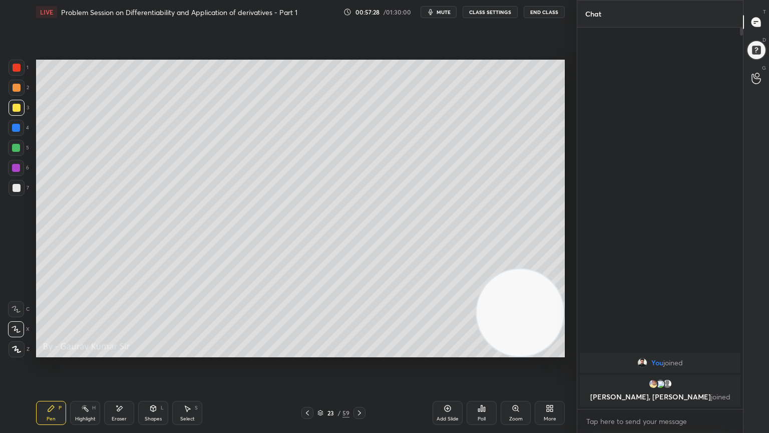
click at [303, 352] on icon at bounding box center [307, 413] width 8 height 8
click at [357, 352] on icon at bounding box center [360, 413] width 8 height 8
click at [359, 352] on icon at bounding box center [360, 413] width 8 height 8
click at [303, 352] on icon at bounding box center [307, 413] width 8 height 8
click at [304, 352] on icon at bounding box center [307, 413] width 8 height 8
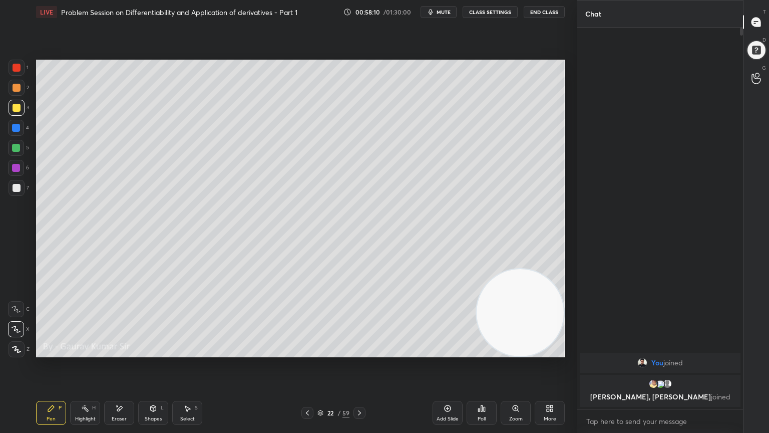
click at [304, 352] on icon at bounding box center [307, 413] width 8 height 8
click at [361, 352] on icon at bounding box center [360, 413] width 8 height 8
click at [359, 352] on icon at bounding box center [359, 412] width 3 height 5
click at [361, 352] on icon at bounding box center [359, 412] width 3 height 5
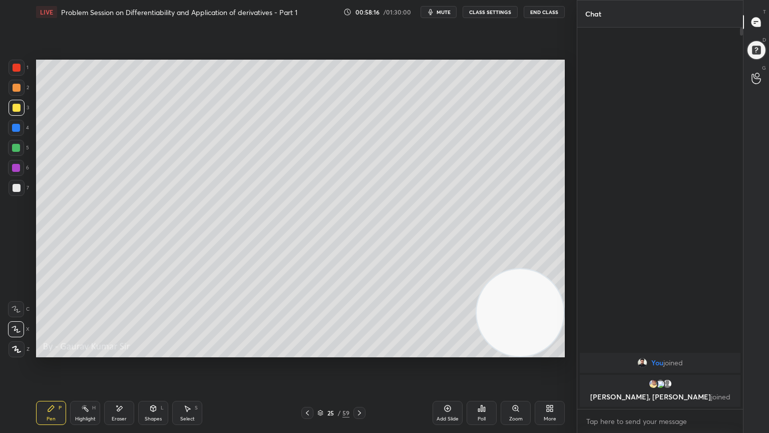
click at [306, 352] on icon at bounding box center [307, 413] width 8 height 8
click at [122, 352] on div "Eraser" at bounding box center [119, 413] width 30 height 24
click at [43, 352] on div "Pen P" at bounding box center [51, 413] width 30 height 24
click at [304, 352] on icon at bounding box center [307, 413] width 8 height 8
click at [305, 352] on icon at bounding box center [307, 413] width 8 height 8
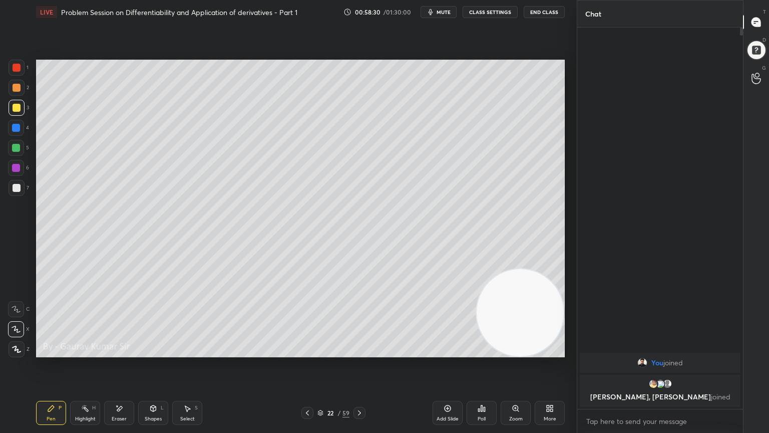
click at [360, 352] on icon at bounding box center [360, 413] width 8 height 8
click at [360, 352] on icon at bounding box center [359, 412] width 3 height 5
click at [296, 352] on div "Setting up your live class Poll for secs No correct answer Start poll" at bounding box center [300, 208] width 537 height 369
click at [307, 352] on icon at bounding box center [307, 413] width 8 height 8
click at [304, 352] on icon at bounding box center [307, 413] width 8 height 8
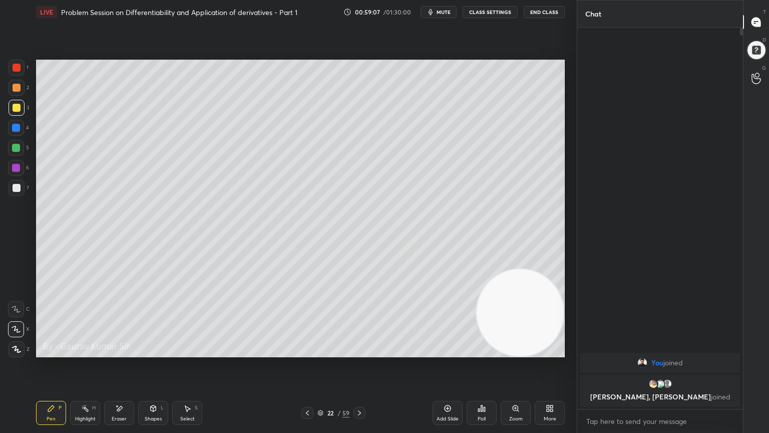
click at [363, 352] on icon at bounding box center [360, 413] width 8 height 8
click at [361, 352] on icon at bounding box center [359, 412] width 3 height 5
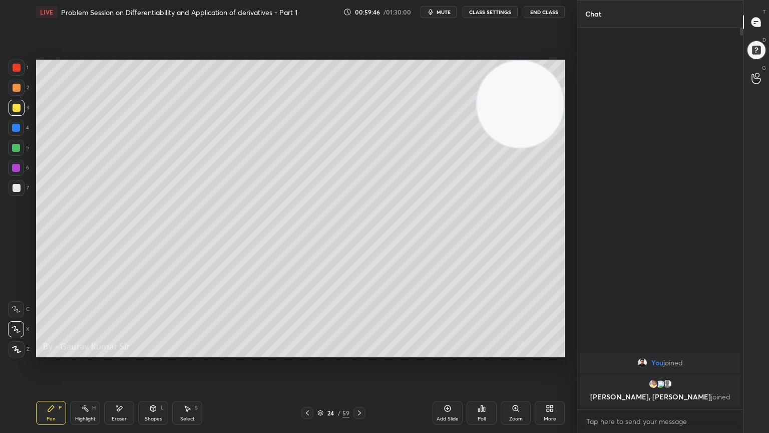
click at [359, 352] on icon at bounding box center [360, 413] width 8 height 8
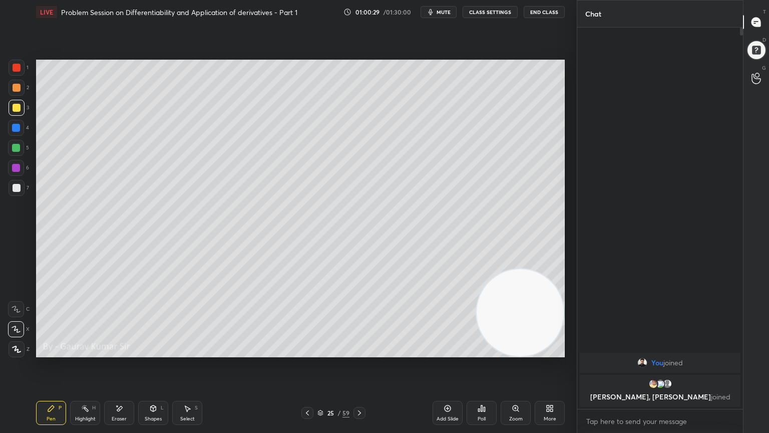
click at [359, 352] on icon at bounding box center [360, 413] width 8 height 8
click at [18, 68] on div at bounding box center [17, 68] width 8 height 8
click at [18, 108] on div at bounding box center [17, 108] width 8 height 8
click at [121, 352] on icon at bounding box center [119, 408] width 8 height 9
click at [50, 352] on div "Pen" at bounding box center [51, 418] width 9 height 5
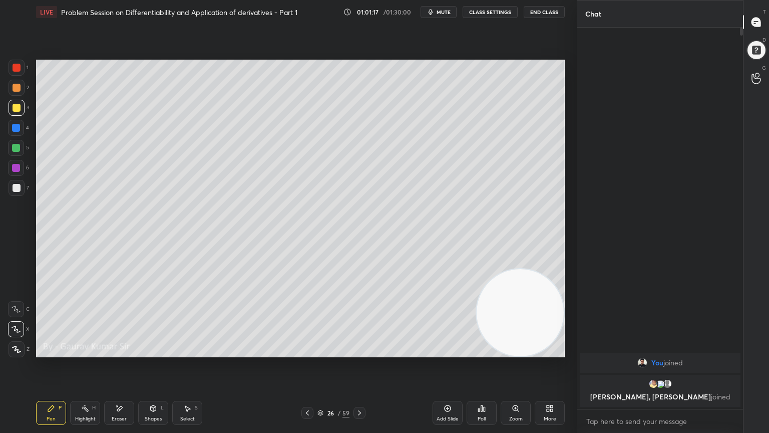
click at [17, 187] on div at bounding box center [17, 188] width 8 height 8
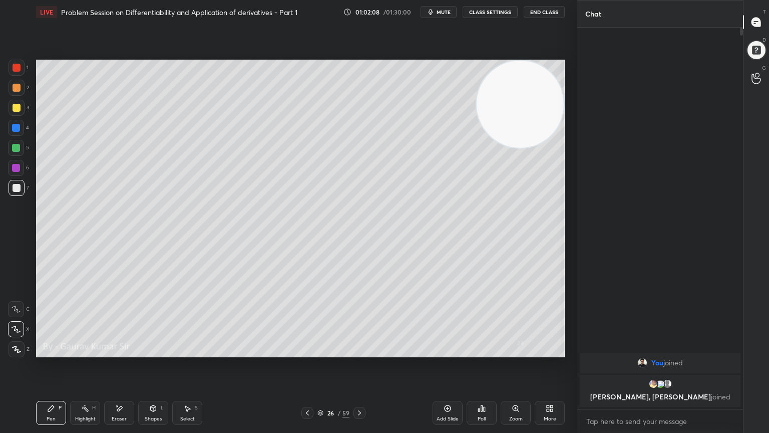
click at [286, 352] on div "Pen P Highlight H Eraser Shapes L Select S 26 / 59 Add Slide Poll Zoom More" at bounding box center [300, 413] width 529 height 40
click at [359, 352] on icon at bounding box center [360, 413] width 8 height 8
click at [126, 352] on div "Eraser" at bounding box center [119, 413] width 30 height 24
click at [50, 352] on div "Pen" at bounding box center [51, 418] width 9 height 5
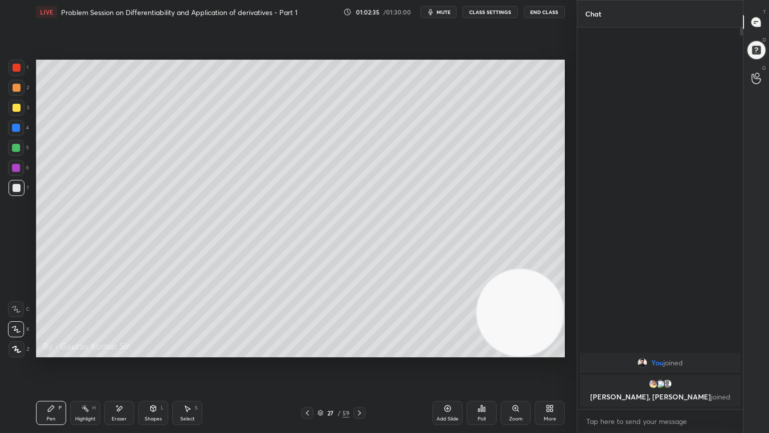
click at [121, 352] on div "Eraser" at bounding box center [119, 413] width 30 height 24
click at [62, 352] on div "Pen P" at bounding box center [51, 413] width 30 height 24
click at [122, 352] on icon at bounding box center [119, 408] width 8 height 9
click at [60, 352] on div "P" at bounding box center [60, 407] width 3 height 5
click at [113, 352] on div "Eraser" at bounding box center [119, 413] width 30 height 24
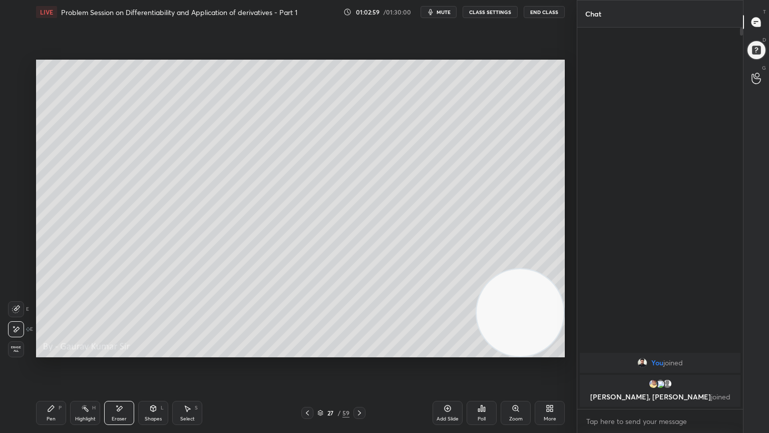
click at [56, 352] on div "Pen P" at bounding box center [51, 413] width 30 height 24
click at [17, 168] on div at bounding box center [16, 168] width 8 height 8
click at [359, 352] on icon at bounding box center [360, 413] width 8 height 8
click at [14, 150] on div at bounding box center [16, 148] width 8 height 8
click at [14, 169] on div at bounding box center [16, 168] width 8 height 8
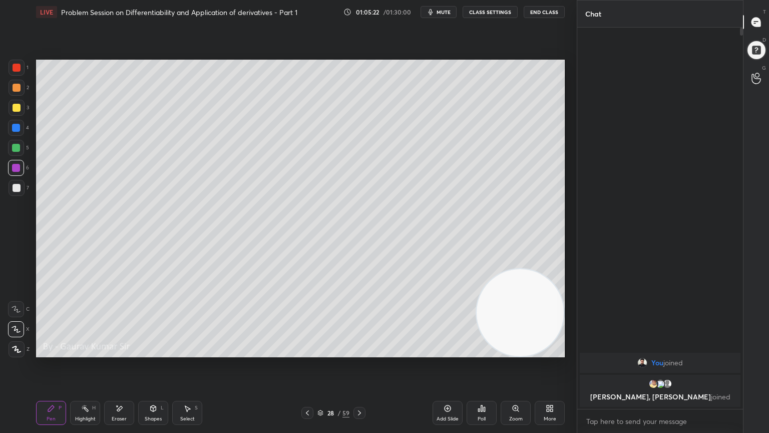
click at [16, 146] on div at bounding box center [16, 148] width 8 height 8
click at [536, 12] on button "End Class" at bounding box center [544, 12] width 41 height 12
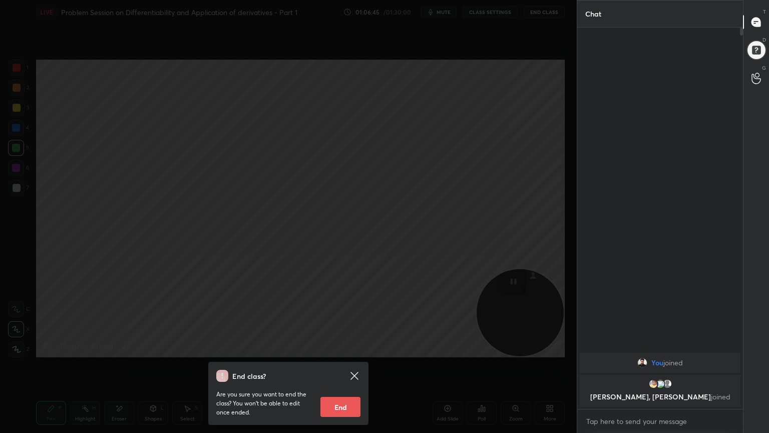
click at [334, 352] on button "End" at bounding box center [340, 407] width 40 height 20
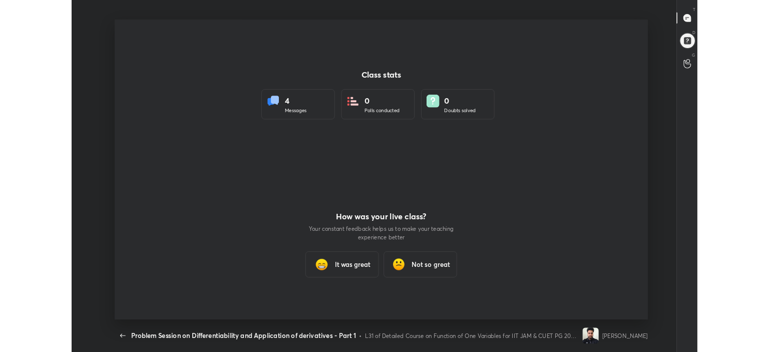
scroll to position [369, 761]
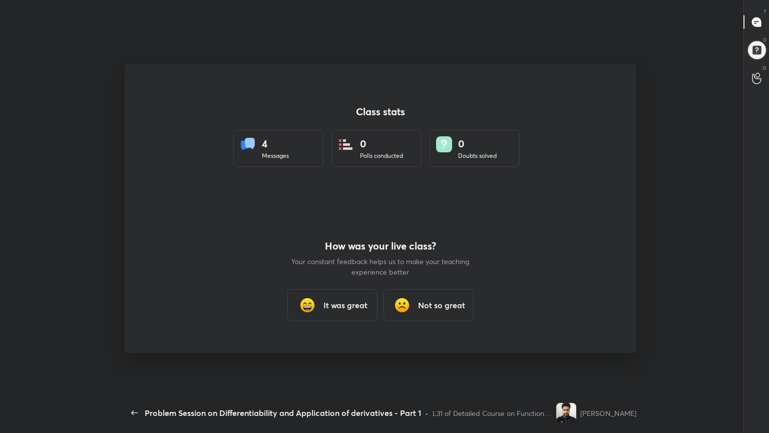
type textarea "x"
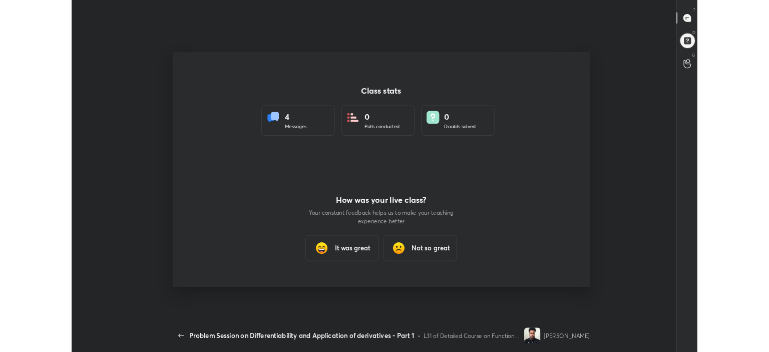
scroll to position [49784, 49311]
